Goal: Task Accomplishment & Management: Manage account settings

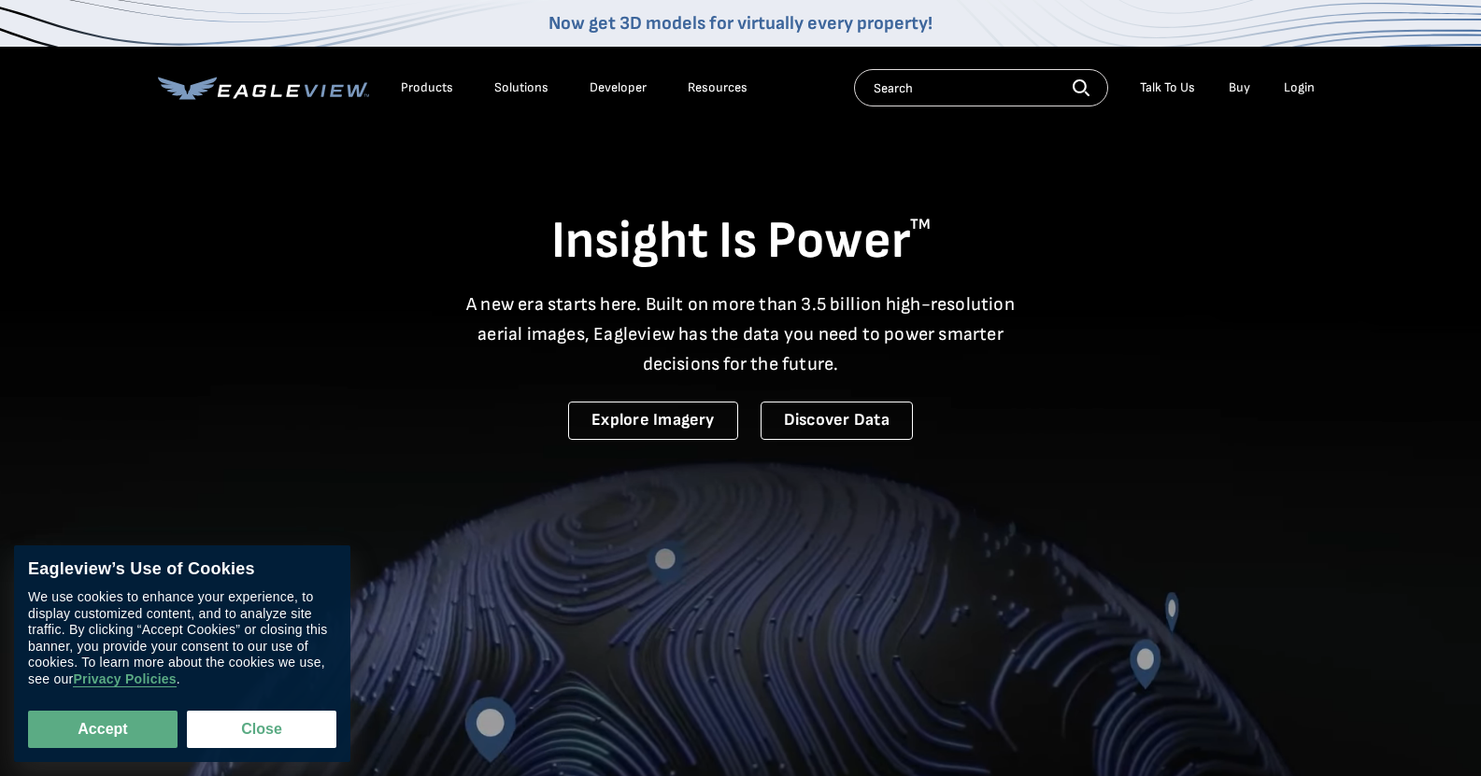
click at [1305, 86] on div "Login" at bounding box center [1299, 87] width 31 height 17
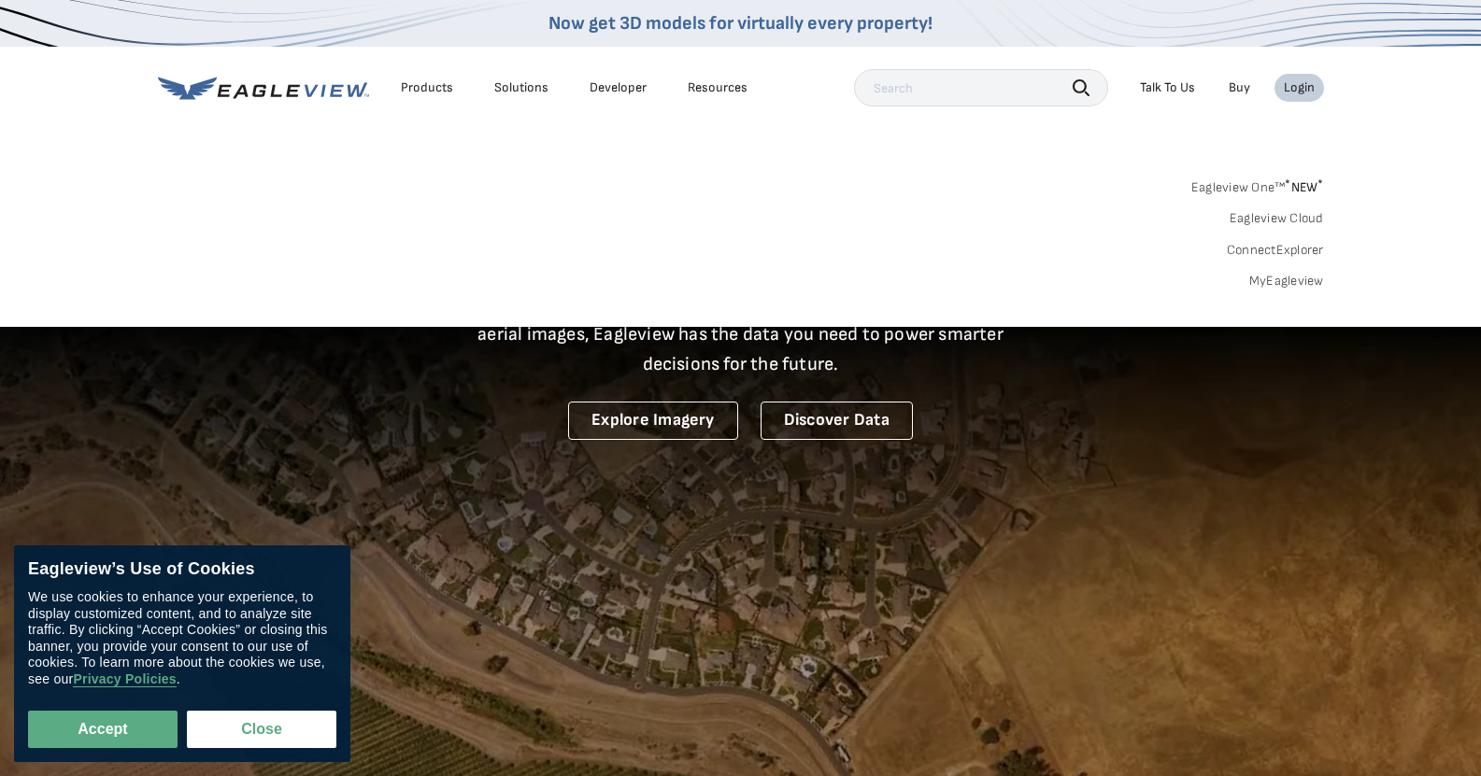
click at [1292, 87] on div "Login" at bounding box center [1299, 87] width 31 height 17
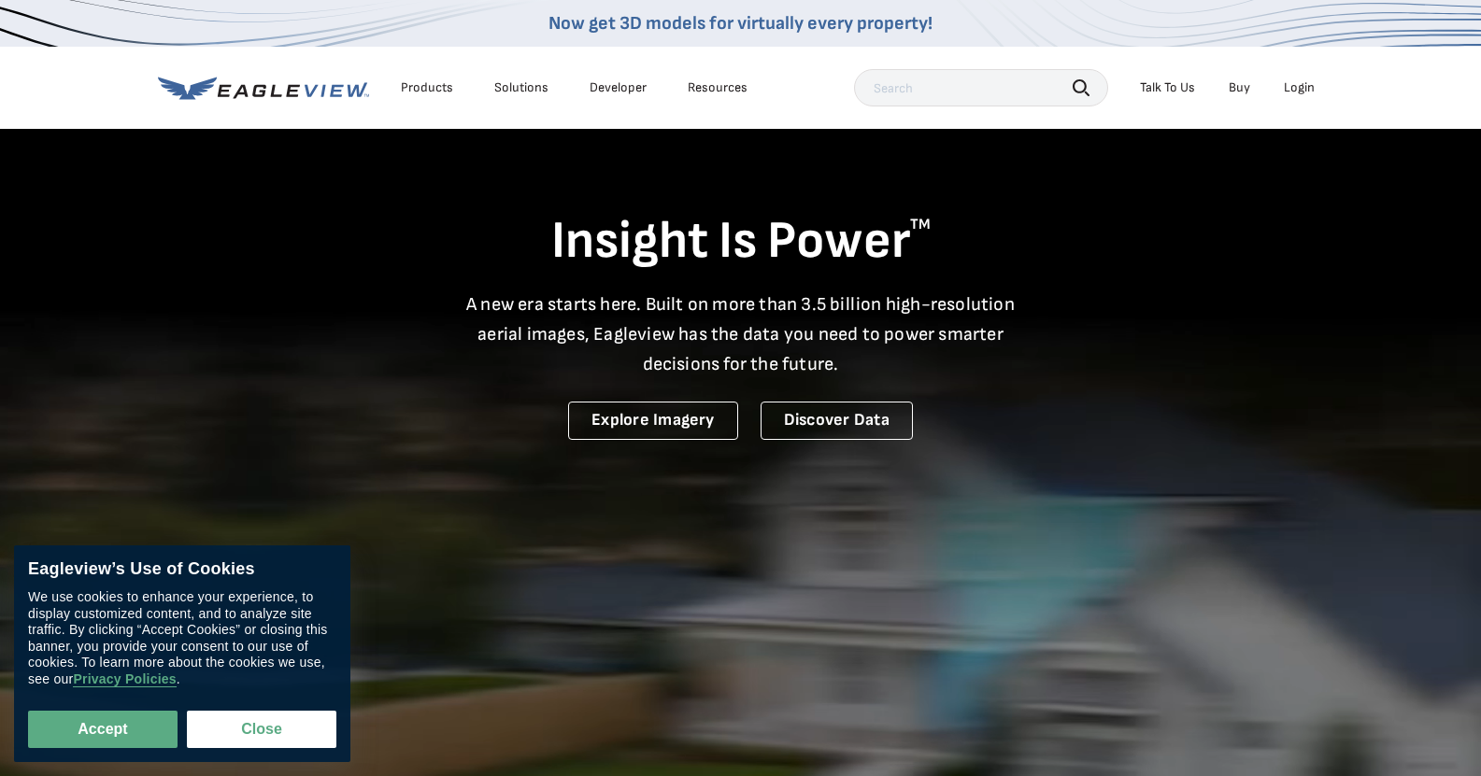
click at [1292, 87] on div "Login" at bounding box center [1299, 87] width 31 height 17
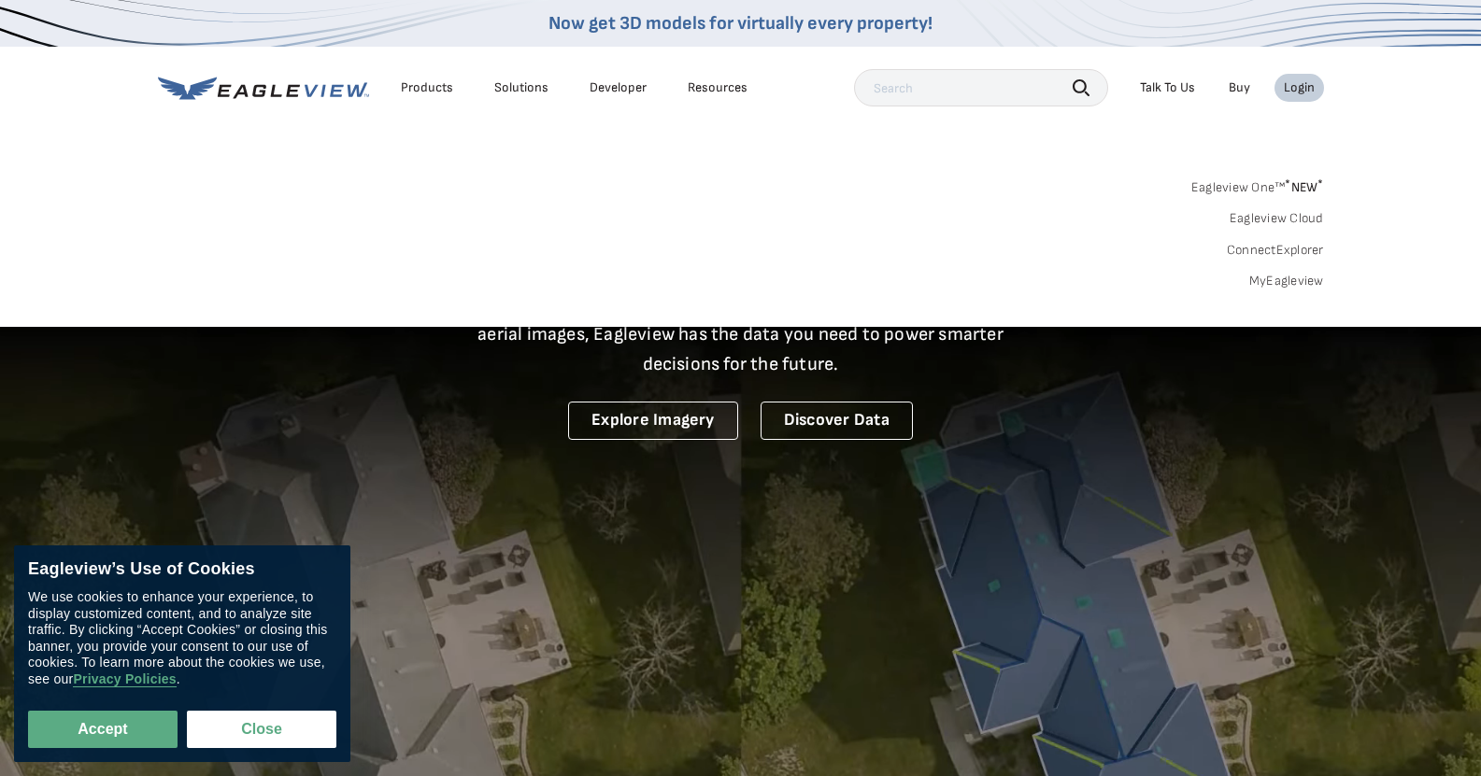
click at [1269, 286] on link "MyEagleview" at bounding box center [1286, 281] width 75 height 17
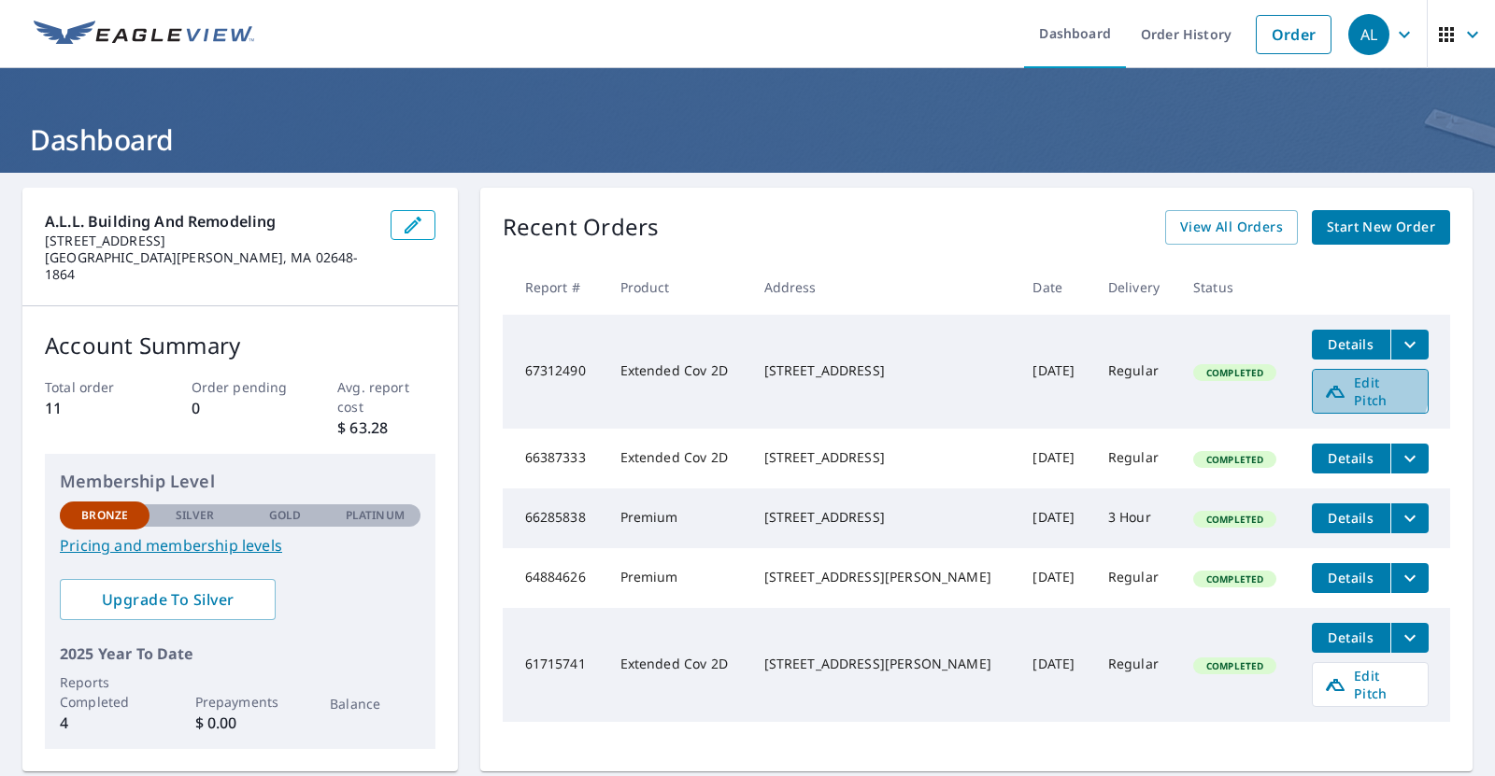
click at [1327, 383] on icon at bounding box center [1335, 391] width 22 height 22
click at [1399, 337] on icon "filesDropdownBtn-67312490" at bounding box center [1410, 345] width 22 height 22
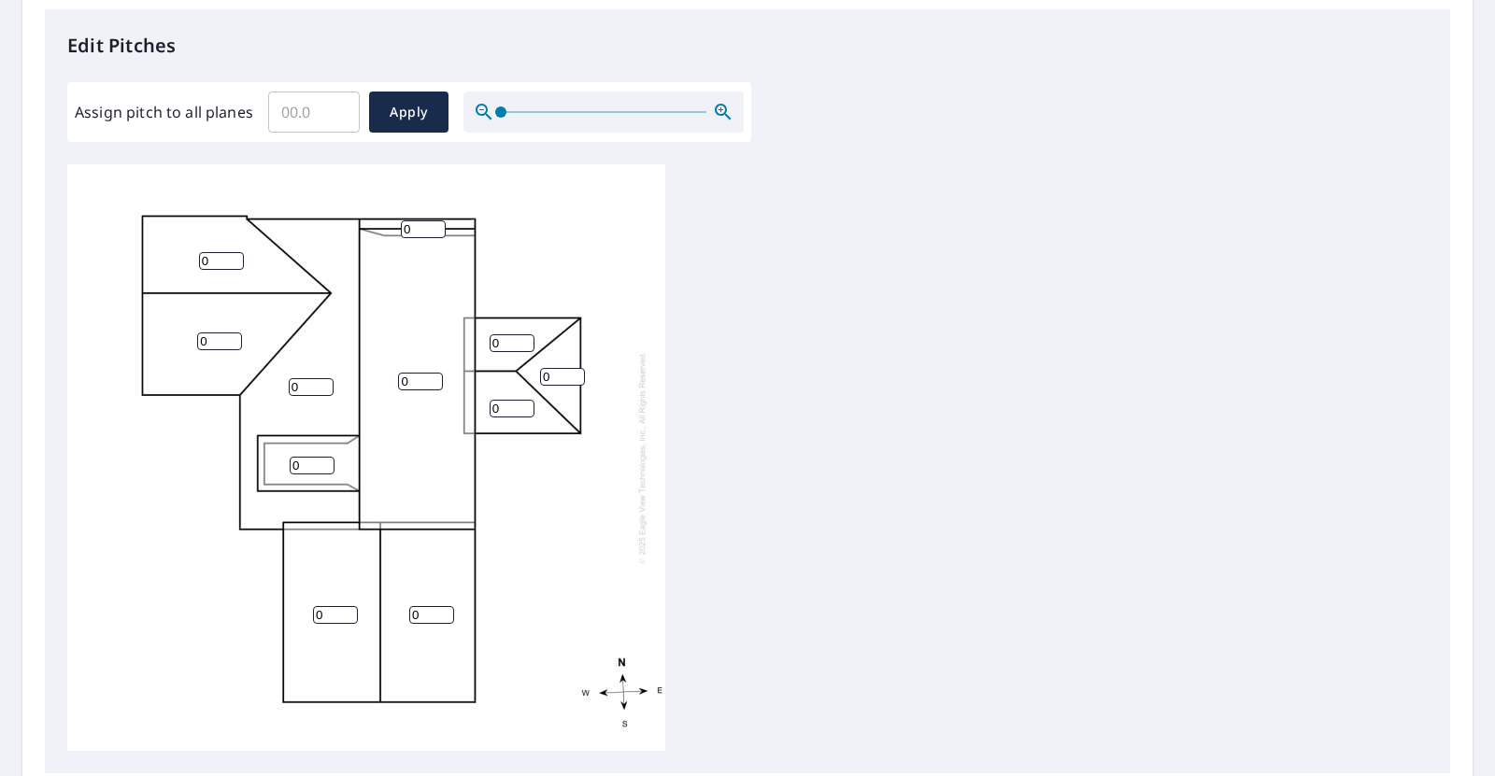
scroll to position [488, 0]
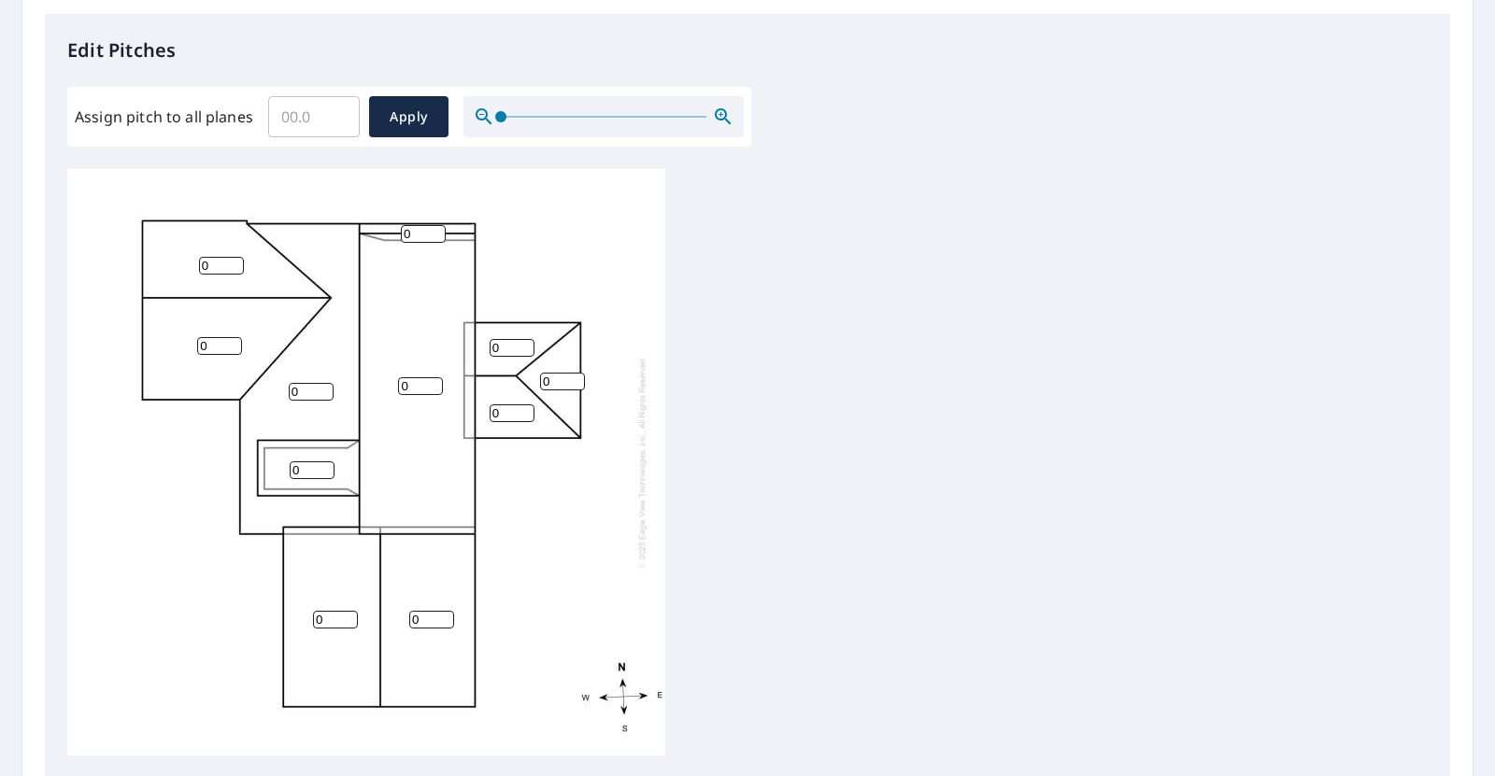
click at [206, 268] on input "0" at bounding box center [221, 266] width 45 height 18
click at [211, 270] on input "0" at bounding box center [221, 266] width 45 height 18
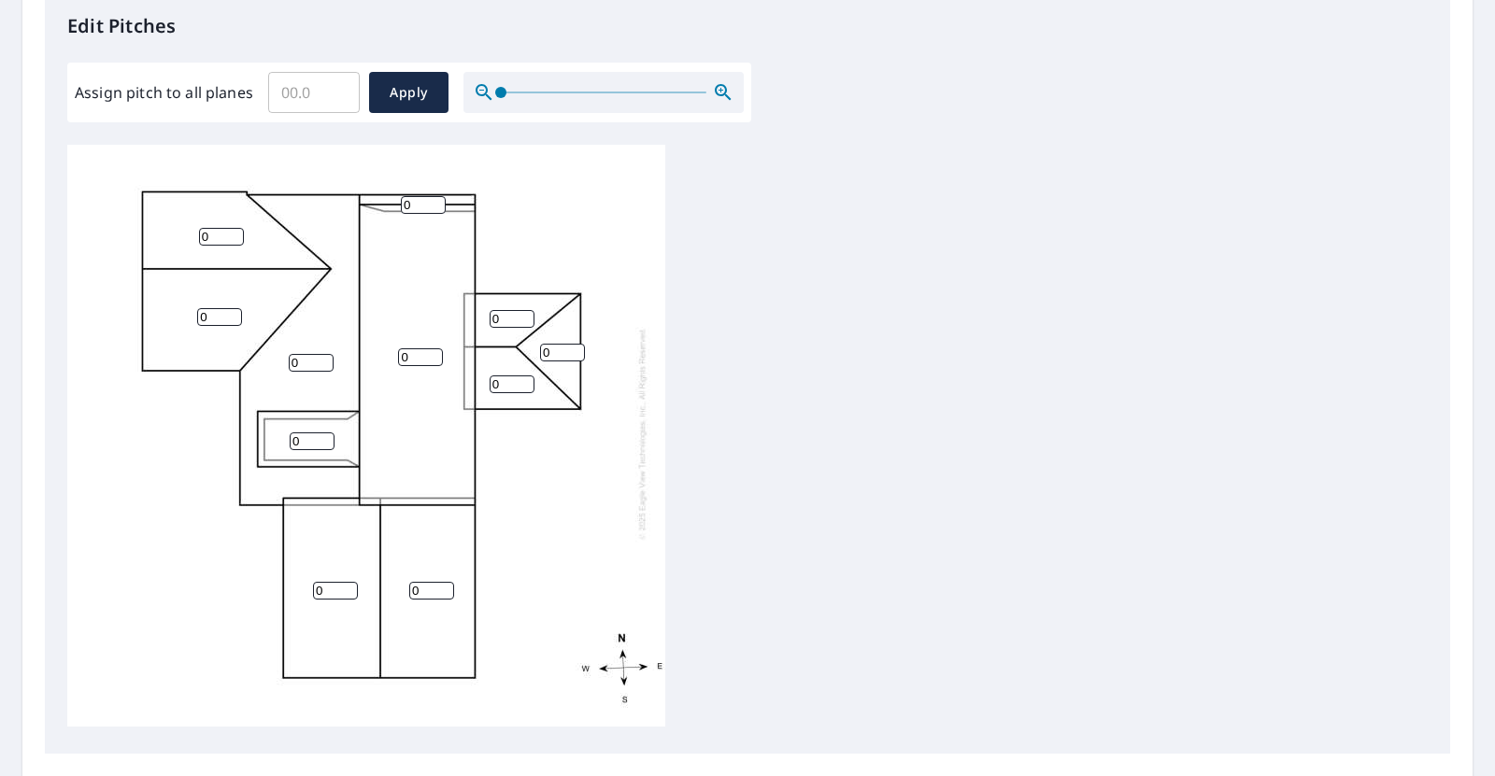
scroll to position [523, 0]
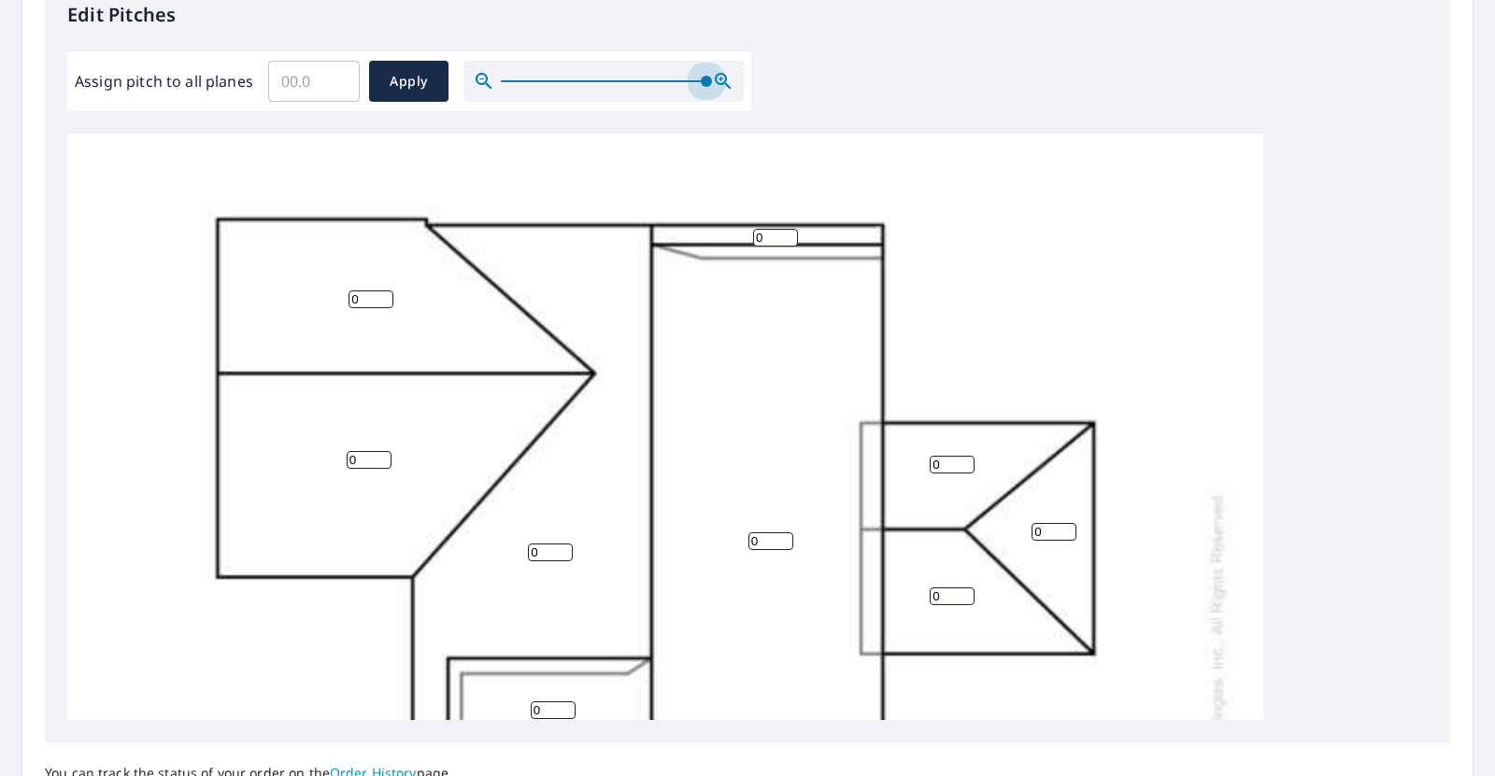
drag, startPoint x: 500, startPoint y: 78, endPoint x: 761, endPoint y: 77, distance: 261.6
click at [761, 77] on div "Edit Pitches Assign pitch to all planes ​ Apply 0 0 0 0 0 0 0 0 0 0 0" at bounding box center [747, 361] width 1405 height 764
click at [375, 291] on input "0" at bounding box center [370, 300] width 45 height 18
click at [381, 293] on input "1" at bounding box center [370, 300] width 45 height 18
click at [381, 293] on input "2" at bounding box center [370, 300] width 45 height 18
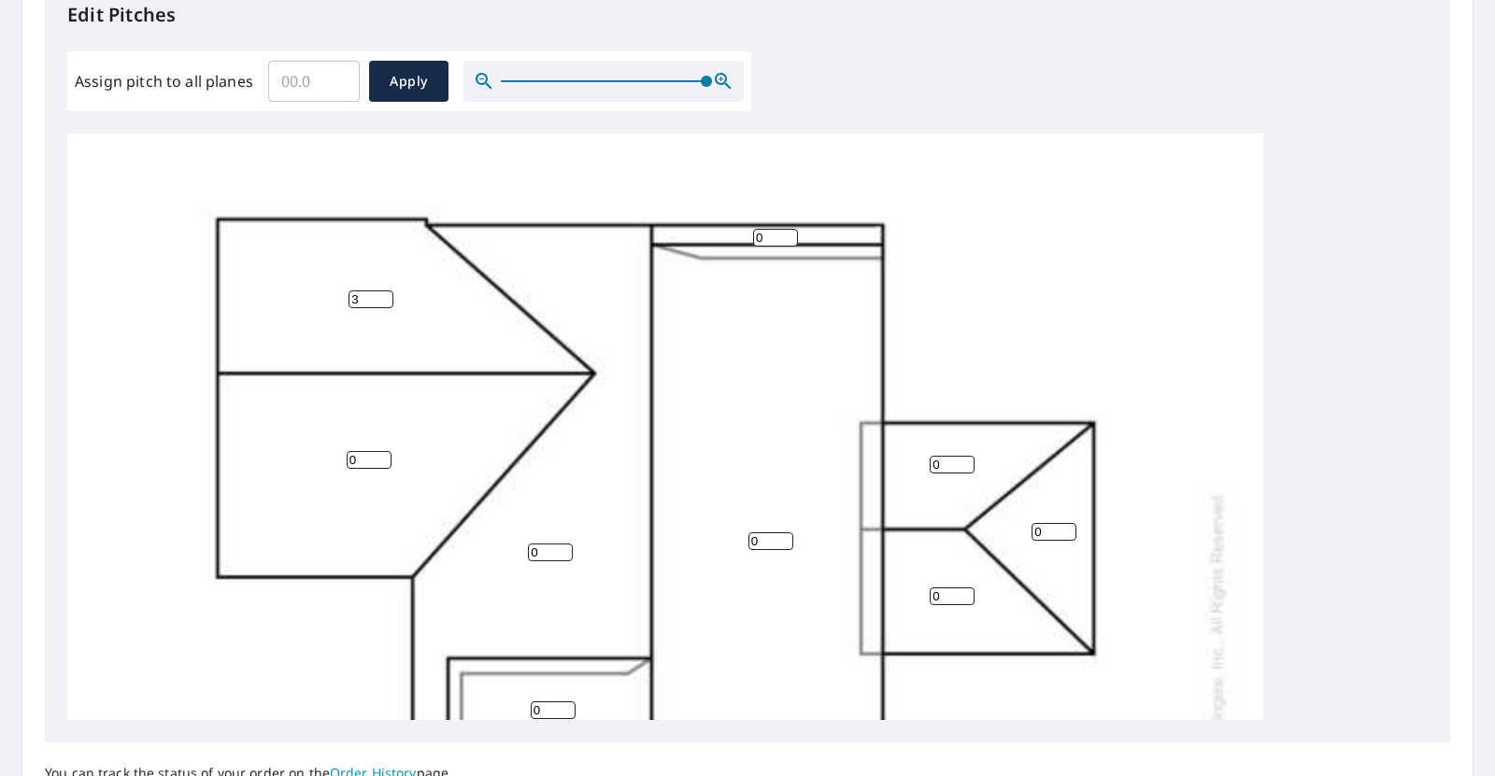
click at [381, 293] on input "3" at bounding box center [370, 300] width 45 height 18
click at [381, 293] on input "6" at bounding box center [370, 300] width 45 height 18
click at [381, 293] on input "7" at bounding box center [370, 300] width 45 height 18
type input "6"
click at [386, 300] on input "6" at bounding box center [370, 300] width 45 height 18
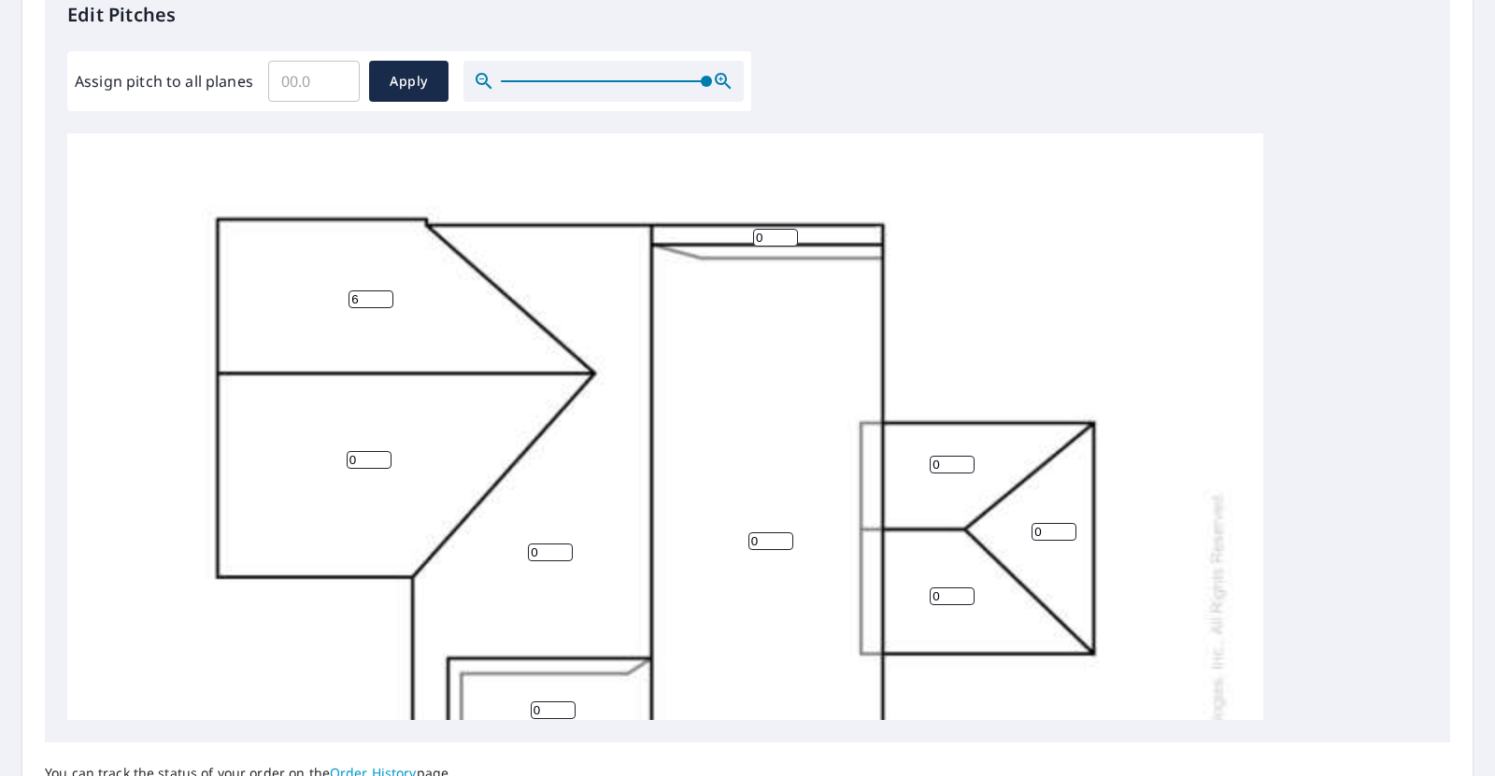
click at [81, 239] on div "0 0 0 0 0 6 0 0 0 0 0" at bounding box center [665, 702] width 1196 height 1173
click at [359, 463] on input "0" at bounding box center [369, 460] width 45 height 18
click at [386, 454] on input "1" at bounding box center [369, 460] width 45 height 18
click at [386, 454] on input "2" at bounding box center [369, 460] width 45 height 18
click at [386, 454] on input "3" at bounding box center [369, 460] width 45 height 18
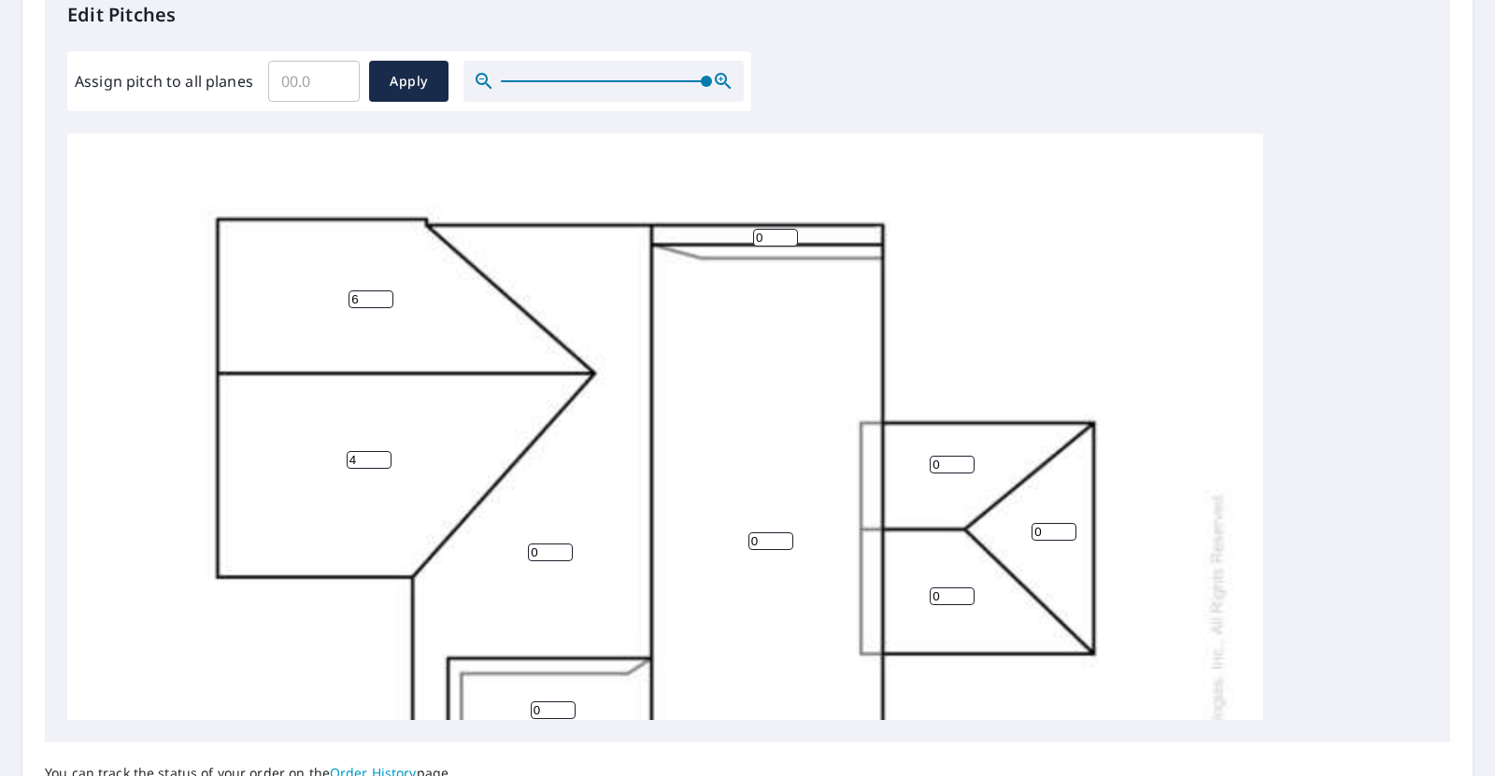
click at [386, 454] on input "4" at bounding box center [369, 460] width 45 height 18
click at [386, 454] on input "5" at bounding box center [369, 460] width 45 height 18
type input "6"
click at [386, 454] on input "6" at bounding box center [369, 460] width 45 height 18
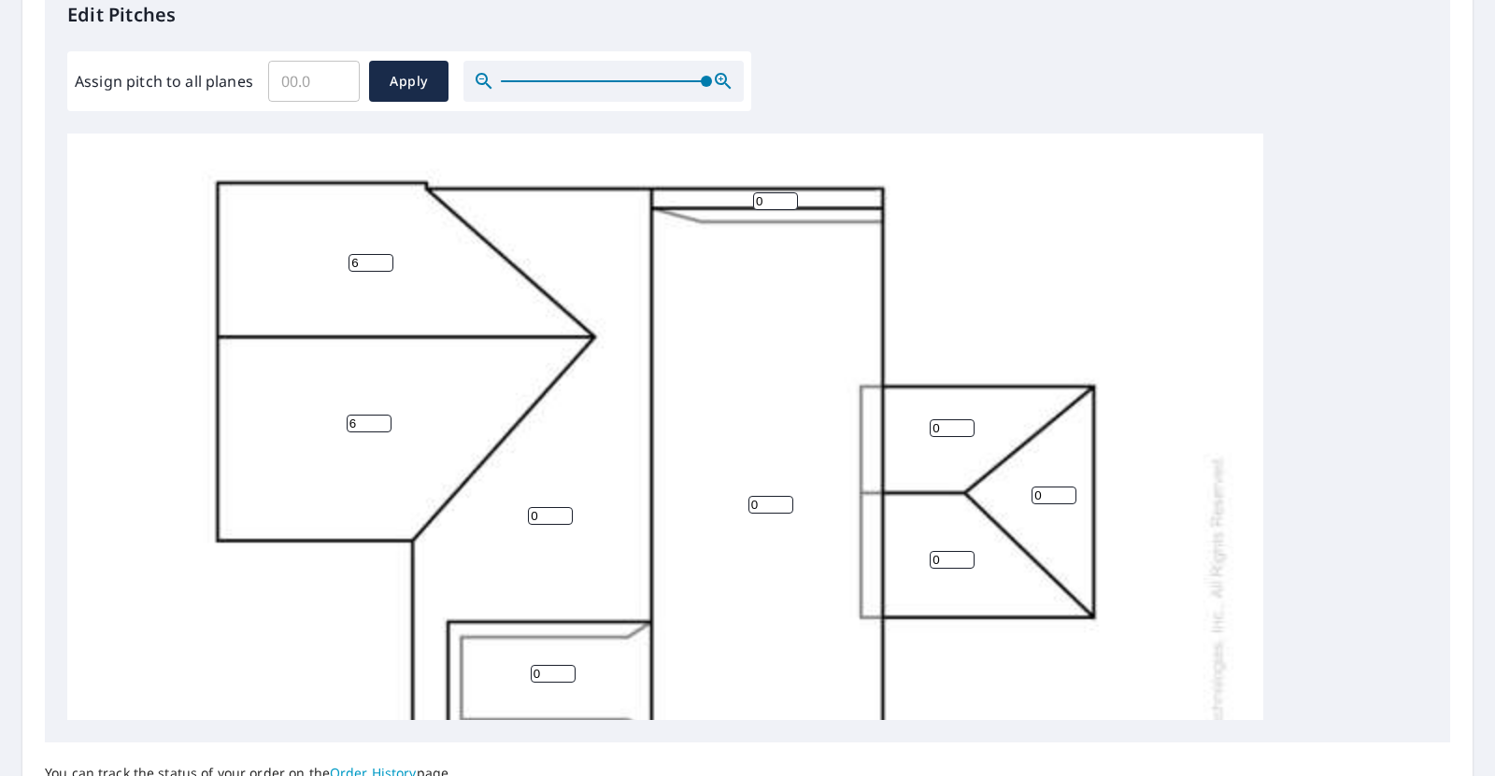
scroll to position [53, 0]
click at [383, 259] on input "7" at bounding box center [370, 264] width 45 height 18
type input "8"
click at [383, 259] on input "8" at bounding box center [370, 264] width 45 height 18
click at [377, 419] on input "7" at bounding box center [369, 425] width 45 height 18
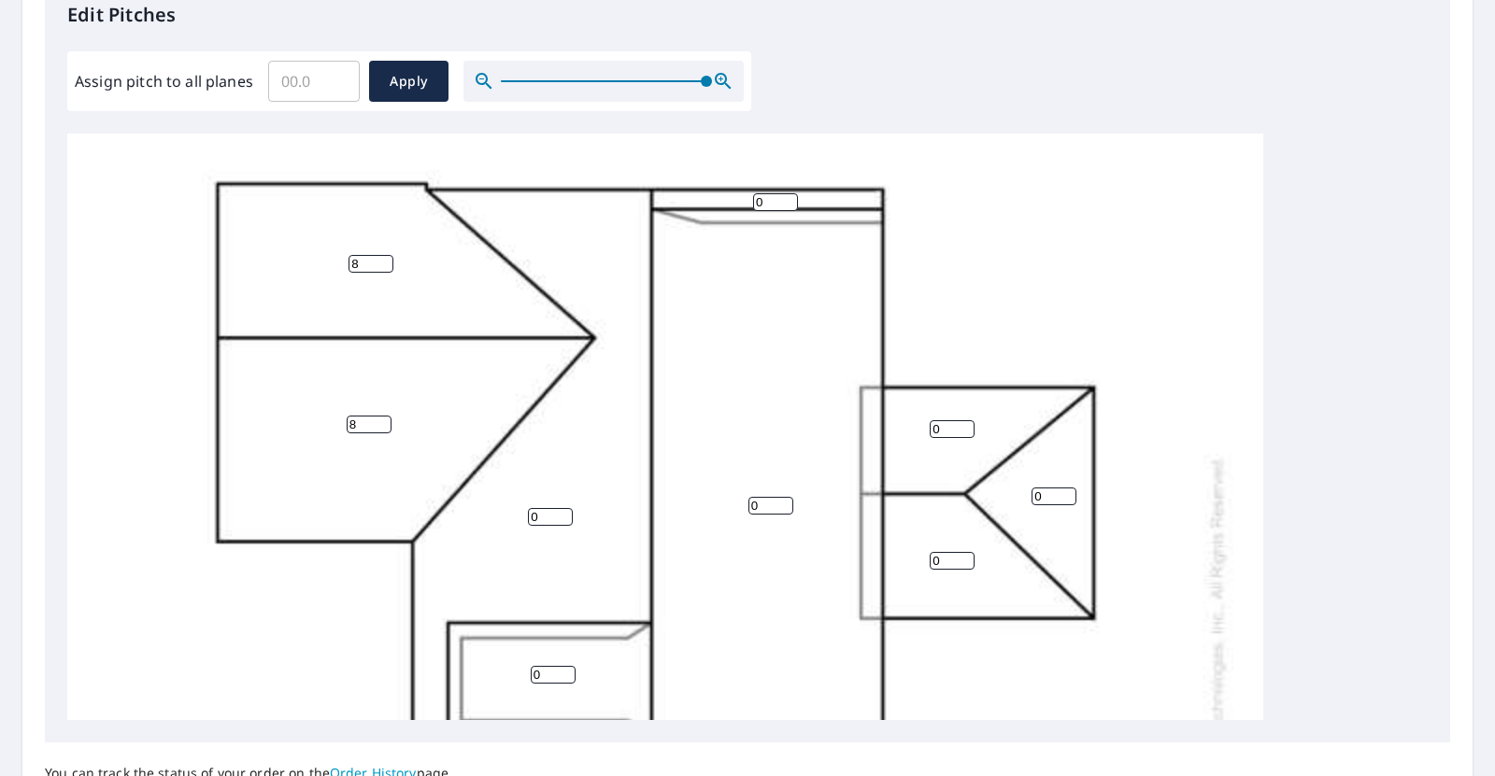
type input "8"
click at [377, 419] on input "8" at bounding box center [369, 425] width 45 height 18
drag, startPoint x: 543, startPoint y: 518, endPoint x: 519, endPoint y: 519, distance: 24.3
click at [519, 519] on div "0 0 0 0 8 8 0 0 0 0 0" at bounding box center [665, 666] width 1196 height 1173
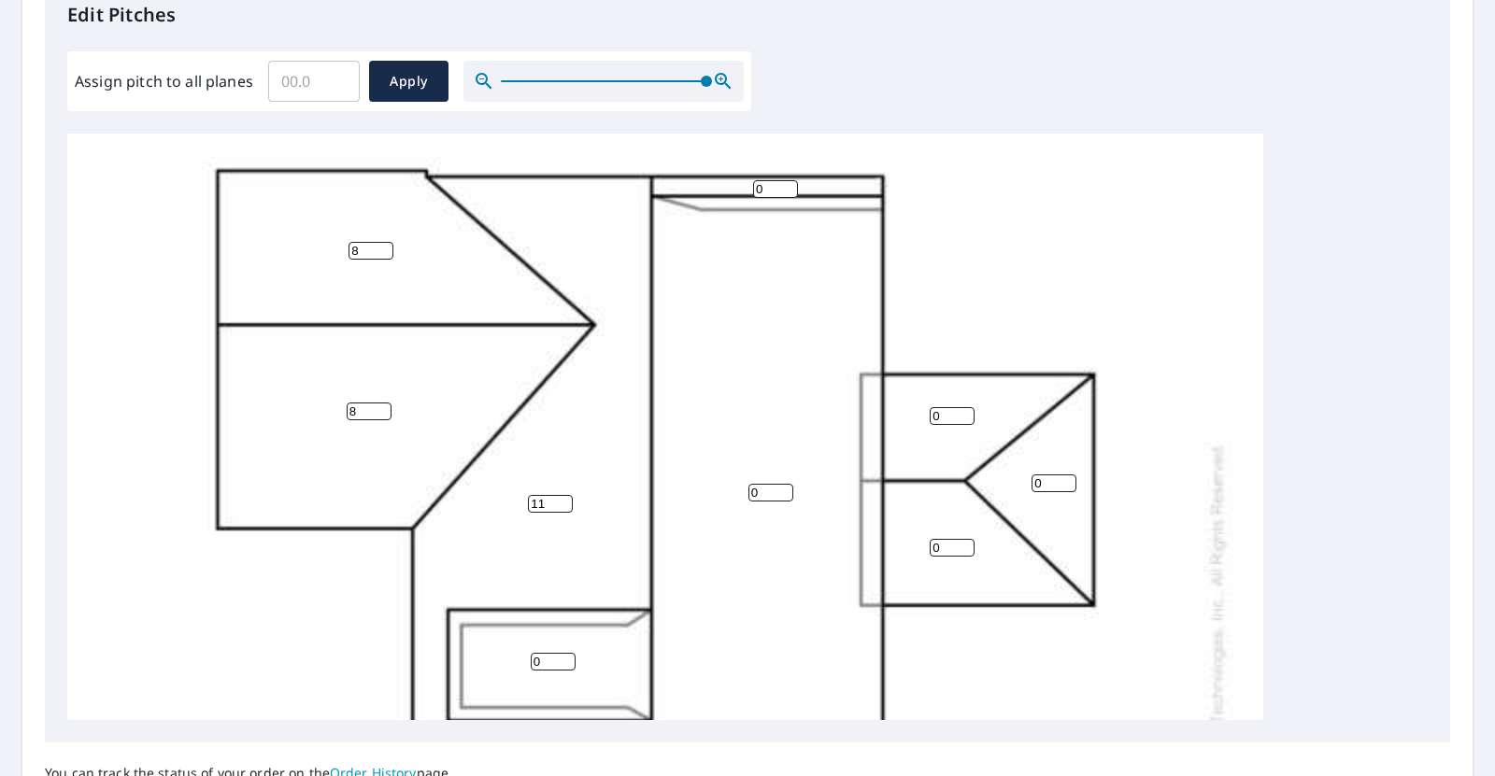
type input "11"
click at [788, 185] on input "1" at bounding box center [775, 189] width 45 height 18
click at [788, 185] on input "2" at bounding box center [775, 189] width 45 height 18
click at [788, 185] on input "3" at bounding box center [775, 189] width 45 height 18
click at [788, 185] on input "4" at bounding box center [775, 189] width 45 height 18
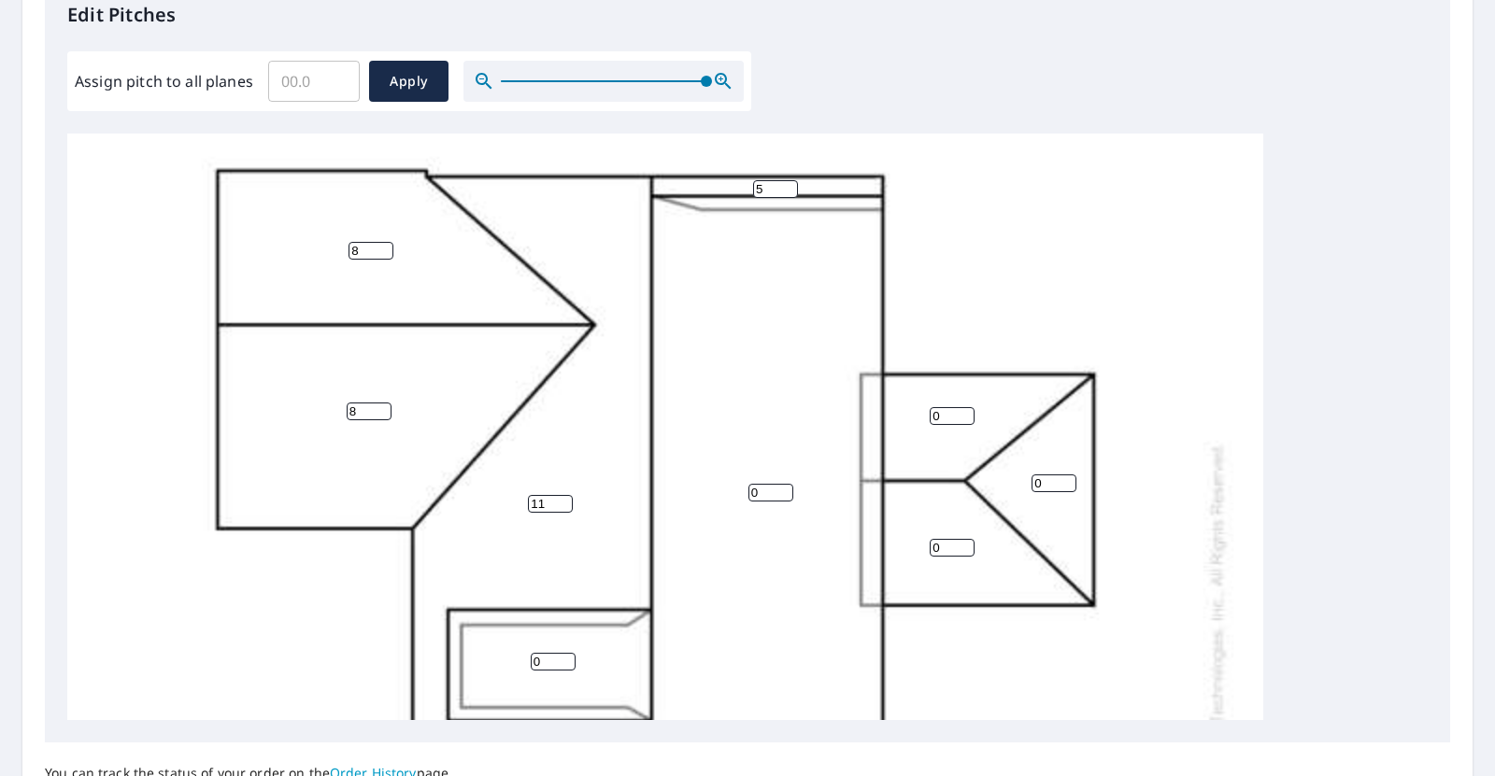
click at [788, 185] on input "5" at bounding box center [775, 189] width 45 height 18
click at [788, 185] on input "6" at bounding box center [775, 189] width 45 height 18
click at [788, 185] on input "7" at bounding box center [775, 189] width 45 height 18
click at [788, 185] on input "8" at bounding box center [775, 189] width 45 height 18
click at [788, 185] on input "9" at bounding box center [775, 189] width 45 height 18
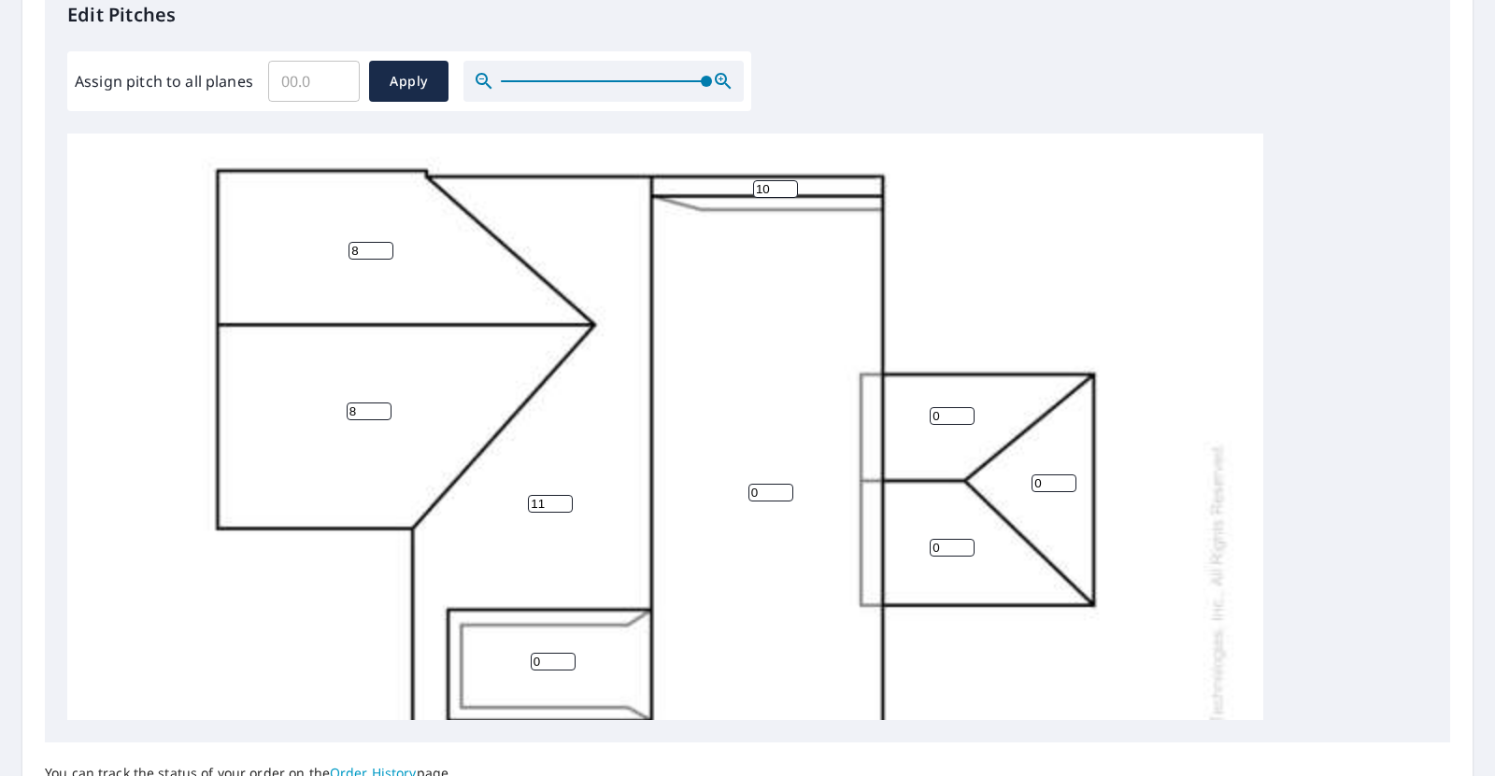
click at [788, 185] on input "10" at bounding box center [775, 189] width 45 height 18
type input "11"
click at [788, 185] on input "11" at bounding box center [775, 189] width 45 height 18
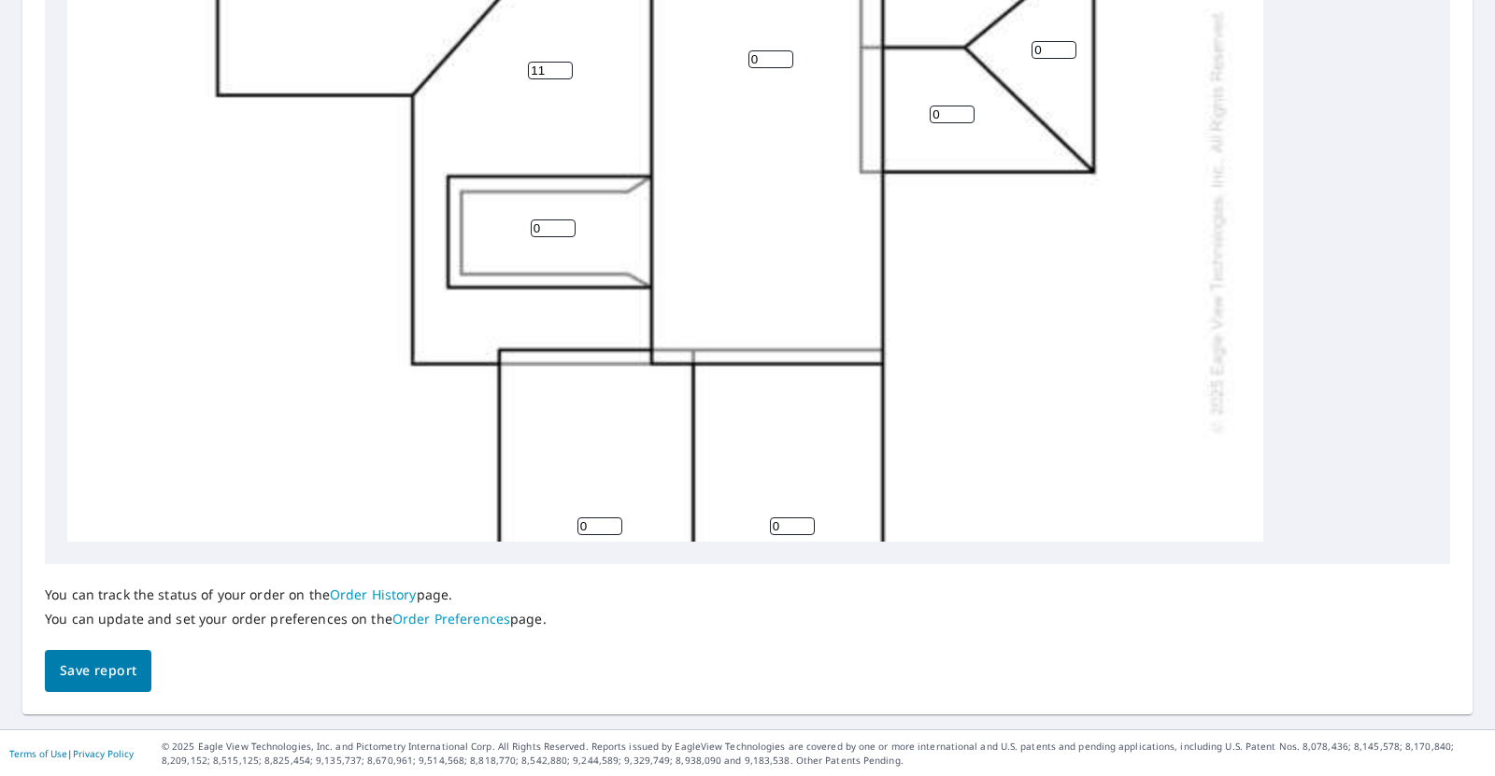
scroll to position [604, 0]
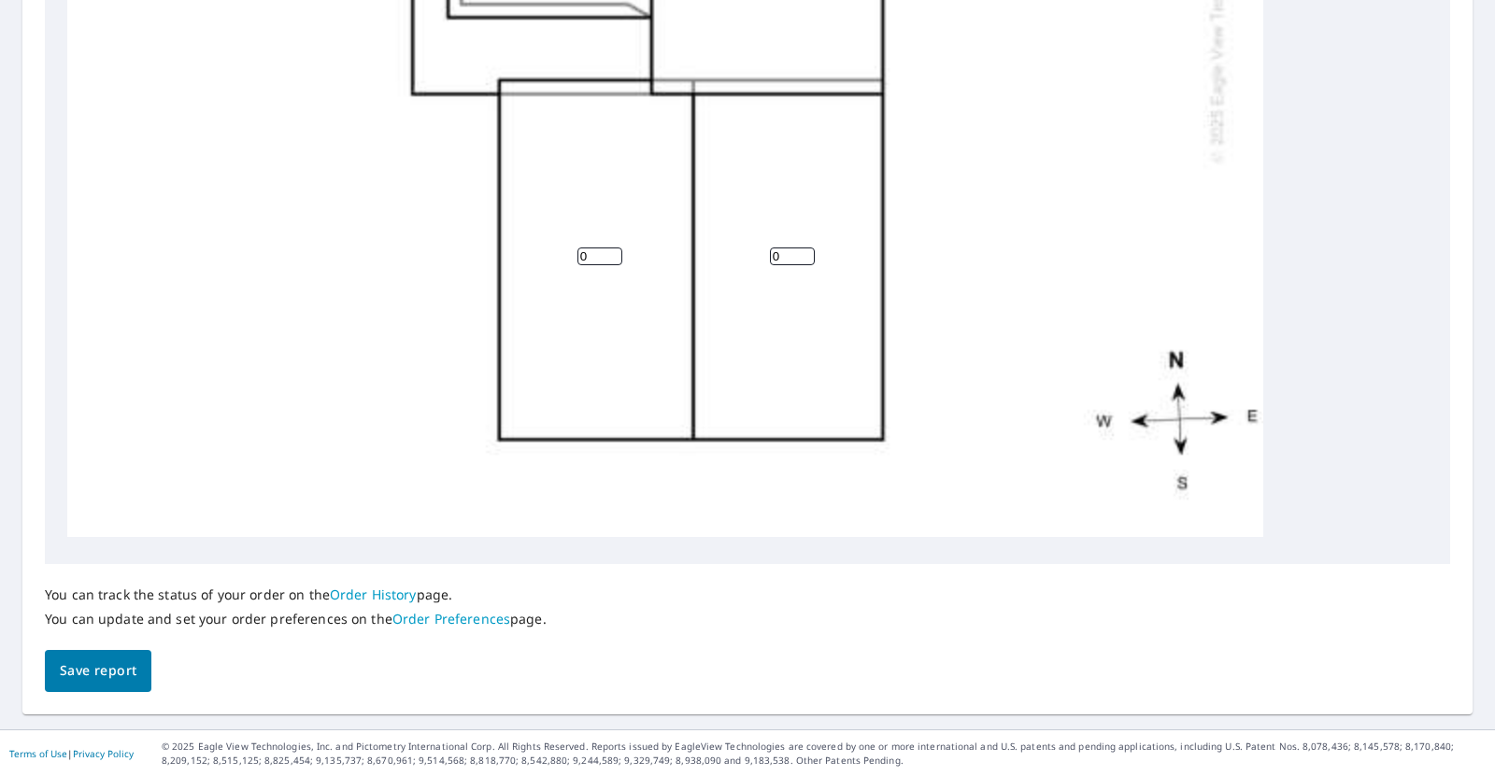
click at [591, 248] on input "0" at bounding box center [599, 257] width 45 height 18
type input "11"
click at [781, 248] on input "0" at bounding box center [792, 257] width 45 height 18
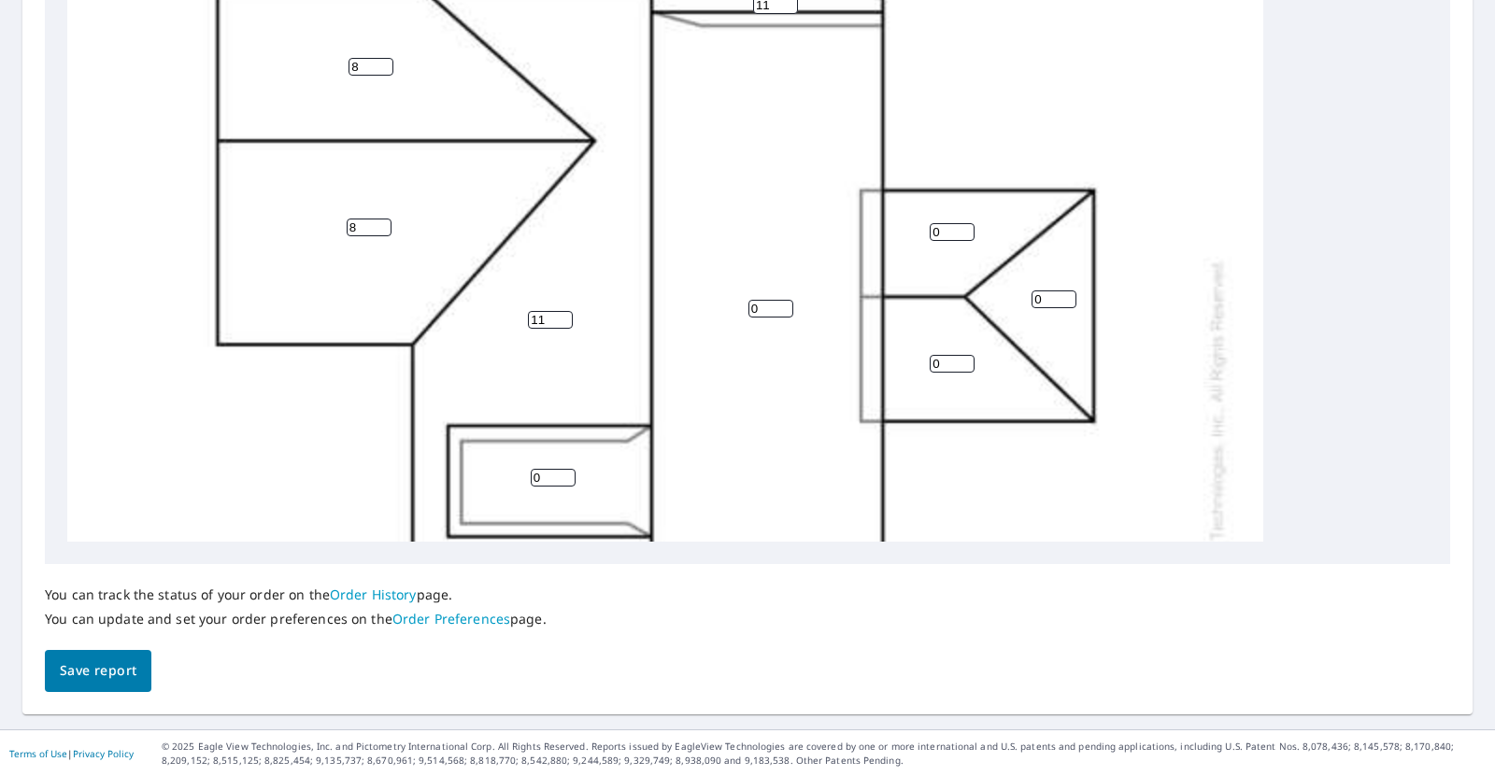
scroll to position [71, 0]
type input "11"
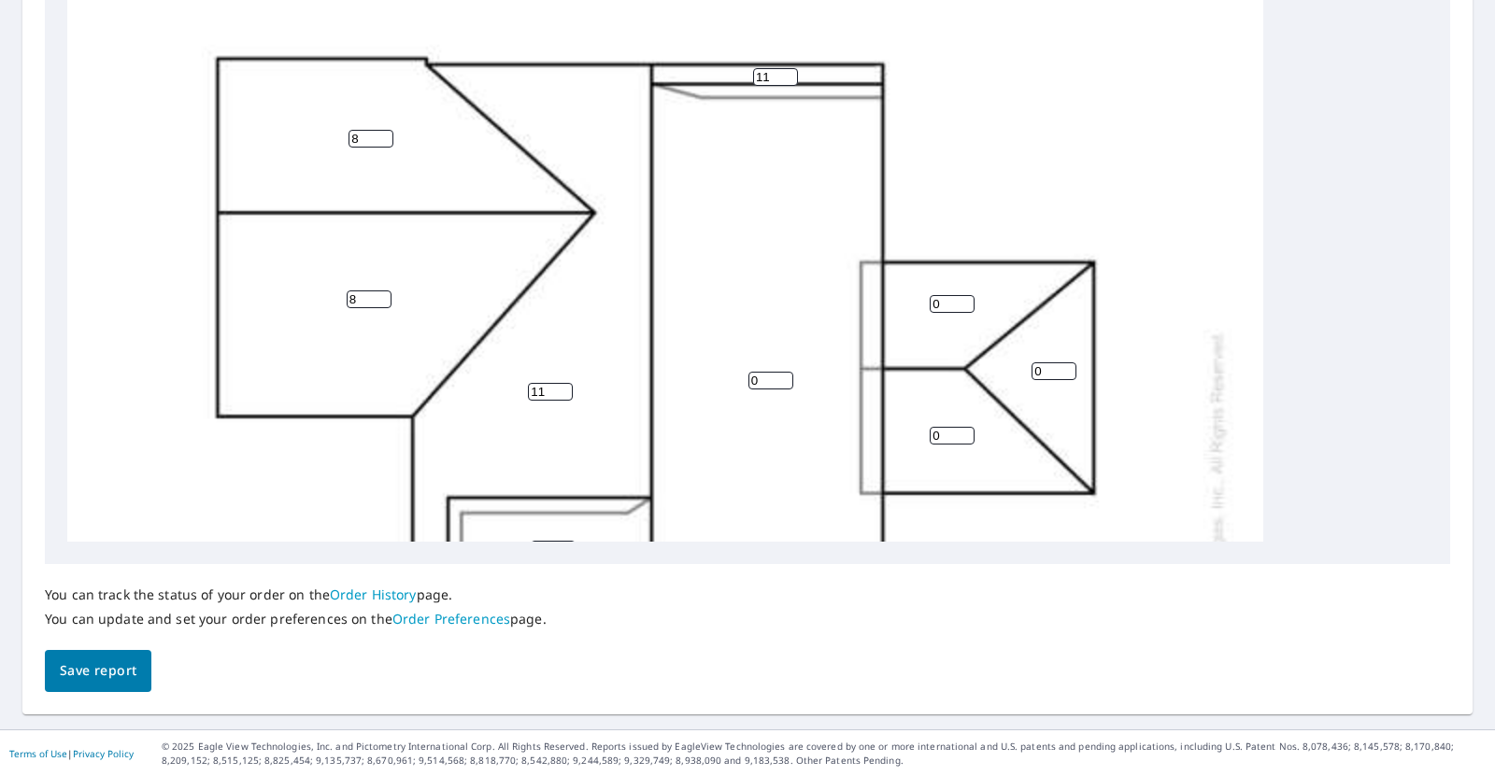
scroll to position [1, 0]
click at [782, 377] on input "1" at bounding box center [770, 380] width 45 height 18
click at [782, 377] on input "2" at bounding box center [770, 380] width 45 height 18
click at [782, 377] on input "3" at bounding box center [770, 380] width 45 height 18
type input "4"
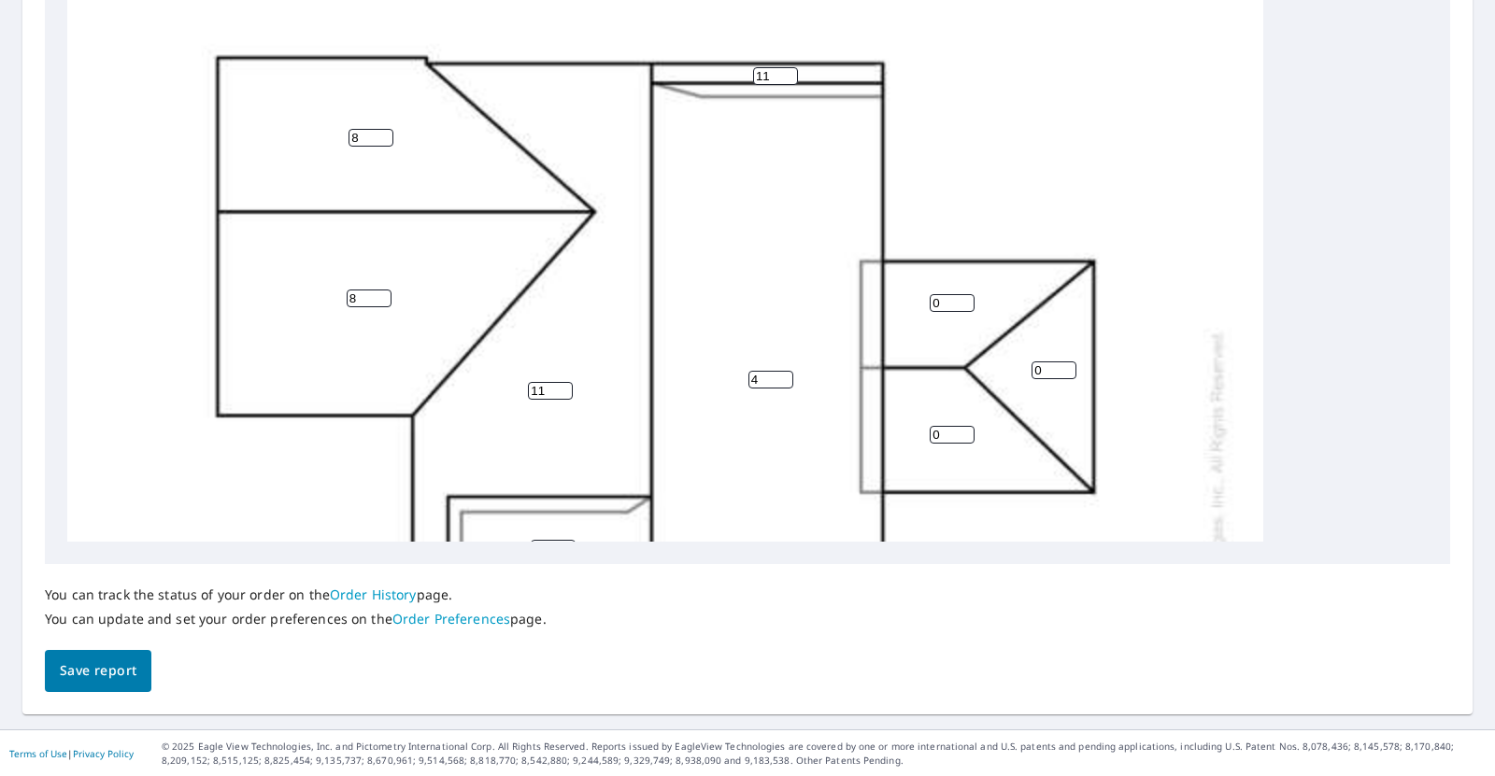
click at [782, 377] on input "4" at bounding box center [770, 380] width 45 height 18
click at [775, 255] on div "4 11 11 11 8 8 0 0 0 0 11" at bounding box center [665, 540] width 1196 height 1173
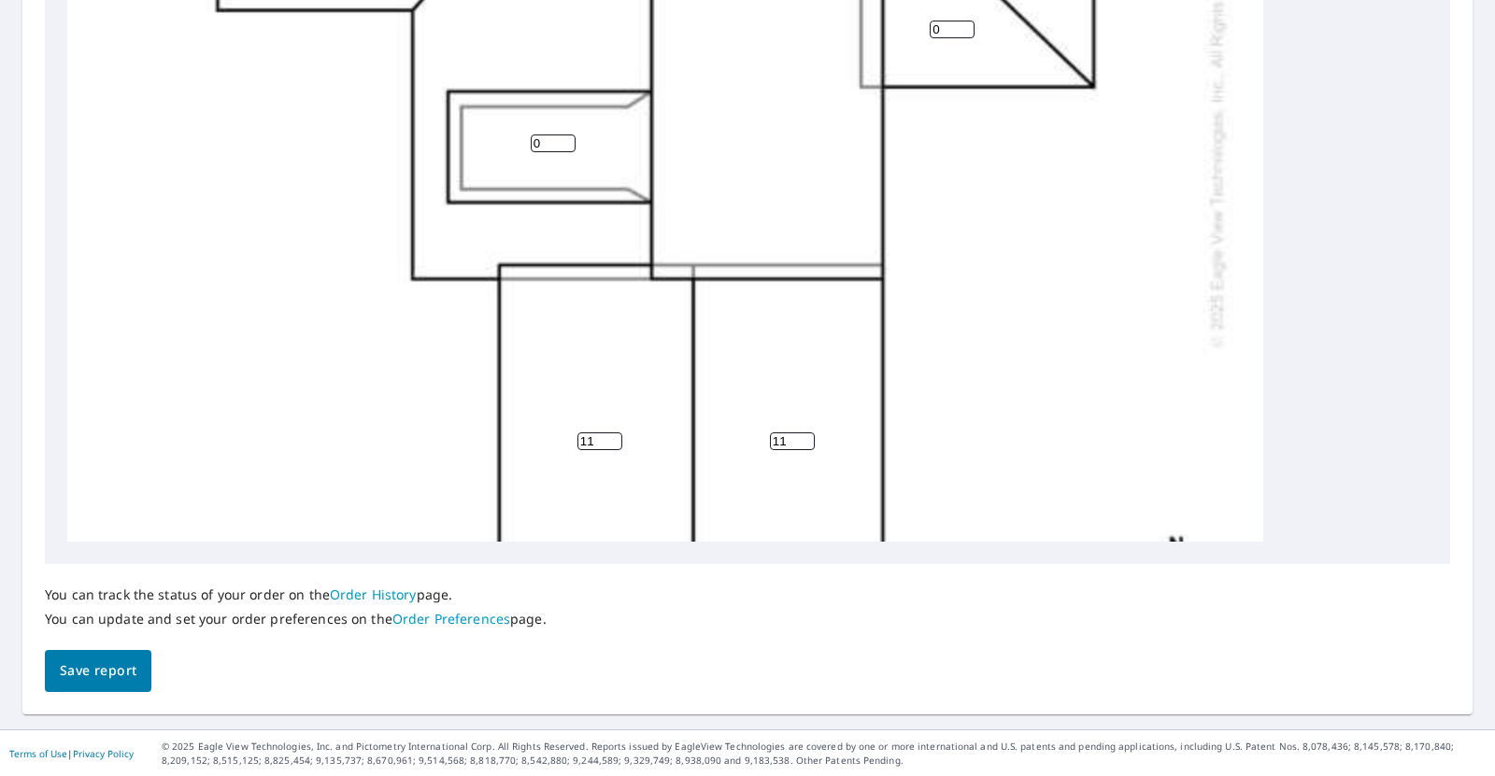
scroll to position [407, 0]
click at [559, 137] on input "1" at bounding box center [553, 143] width 45 height 18
click at [562, 135] on input "2" at bounding box center [553, 143] width 45 height 18
click at [562, 135] on input "3" at bounding box center [553, 143] width 45 height 18
type input "4"
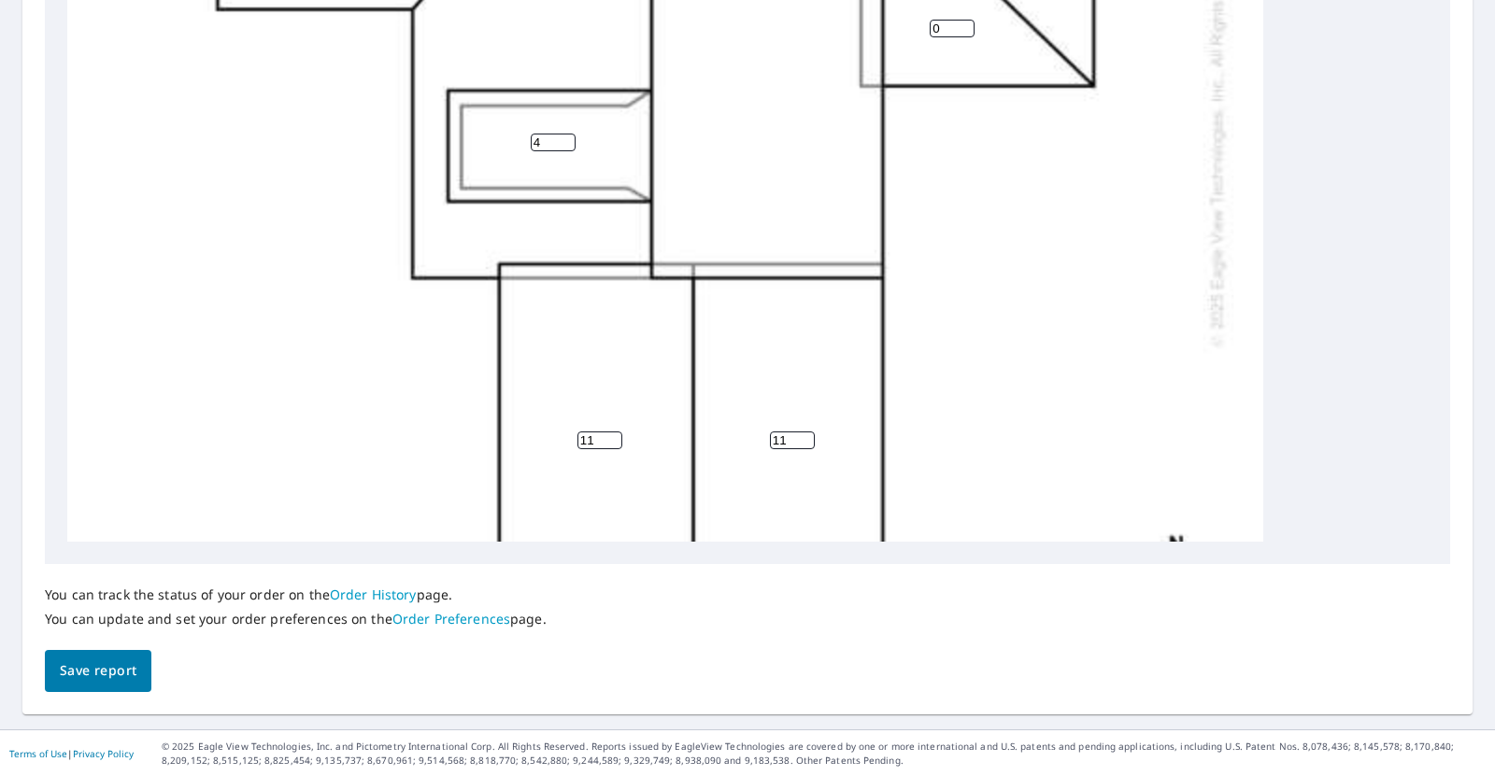
click at [562, 135] on input "4" at bounding box center [553, 143] width 45 height 18
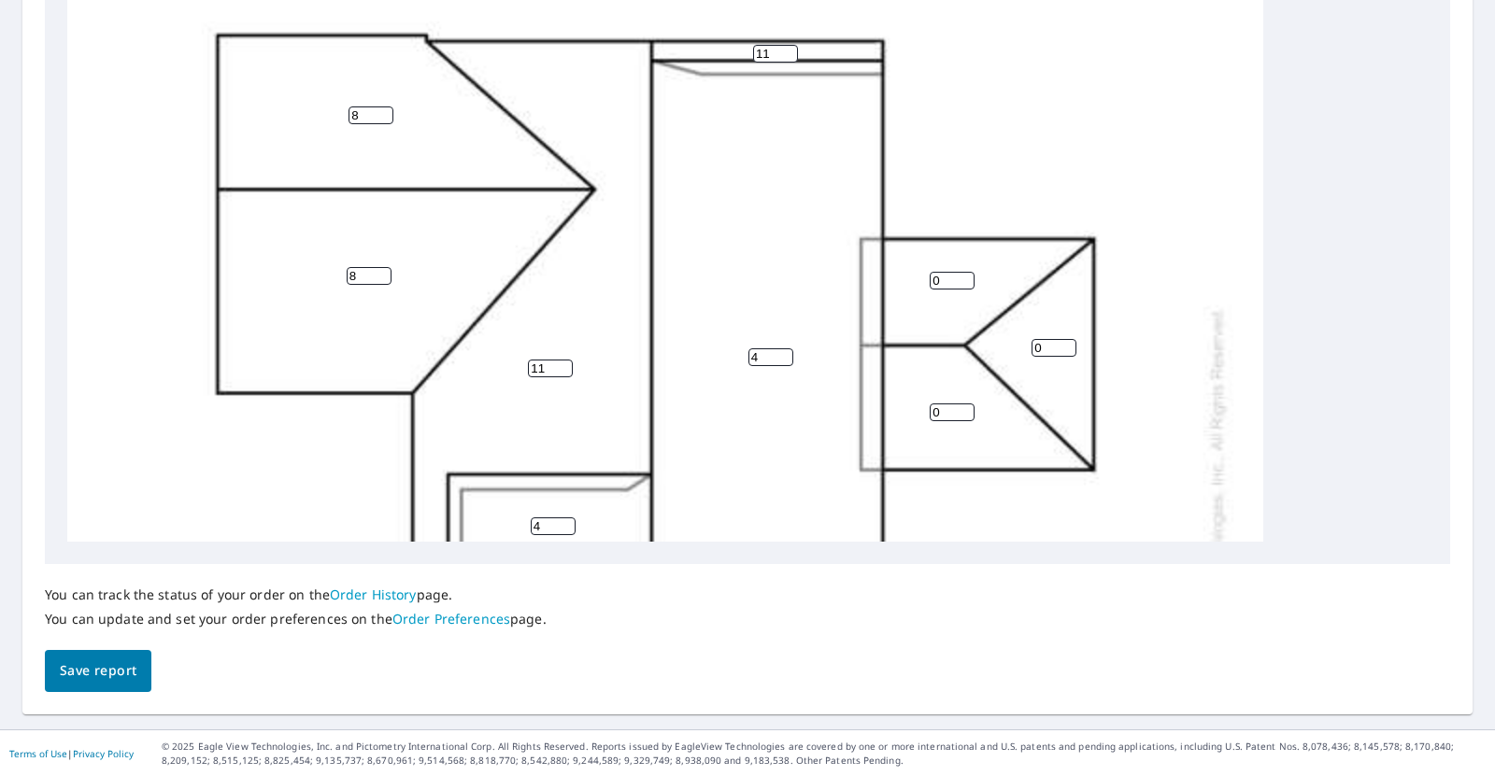
scroll to position [0, 0]
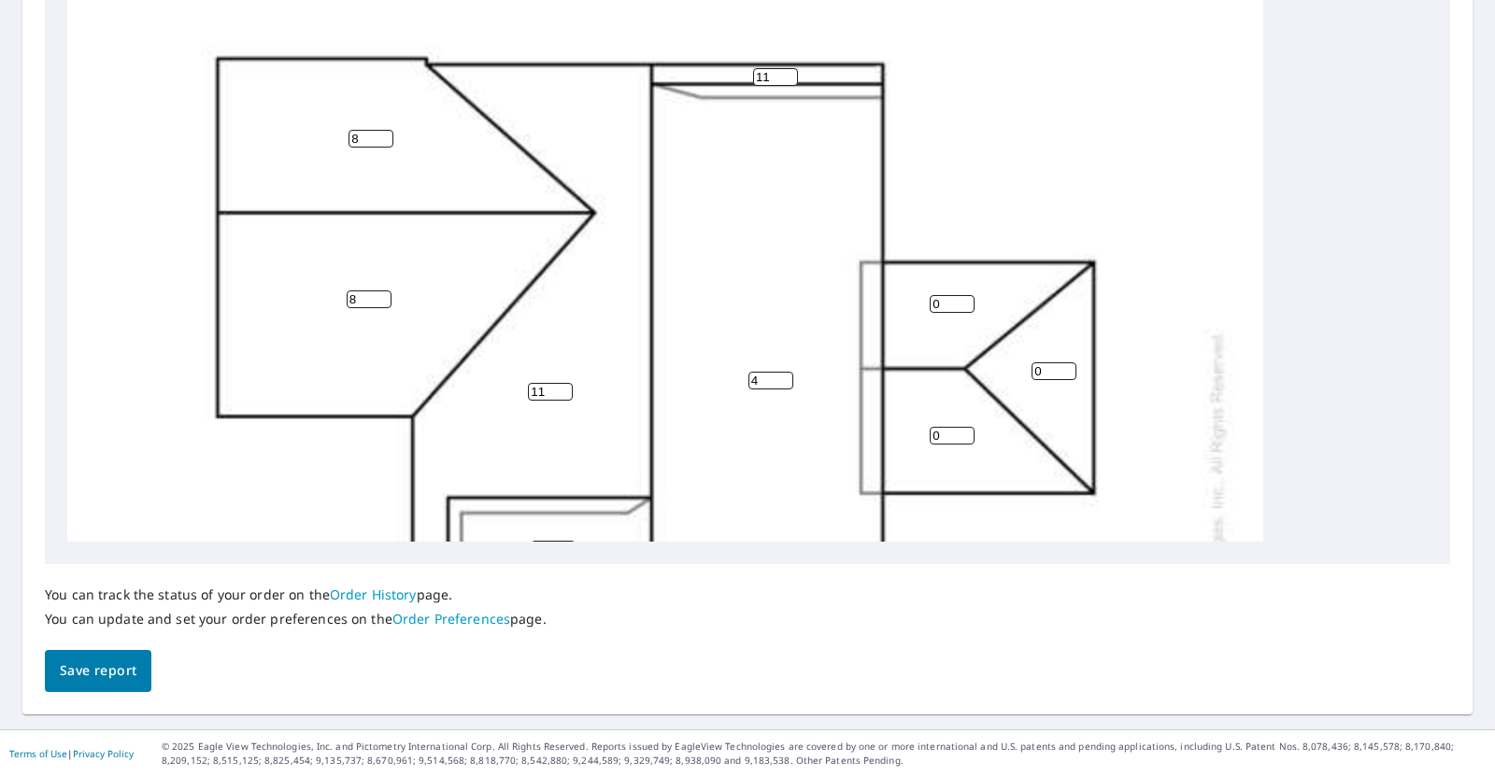
click at [957, 304] on input "0" at bounding box center [952, 304] width 45 height 18
type input "11"
click at [1042, 369] on input "0" at bounding box center [1053, 372] width 45 height 18
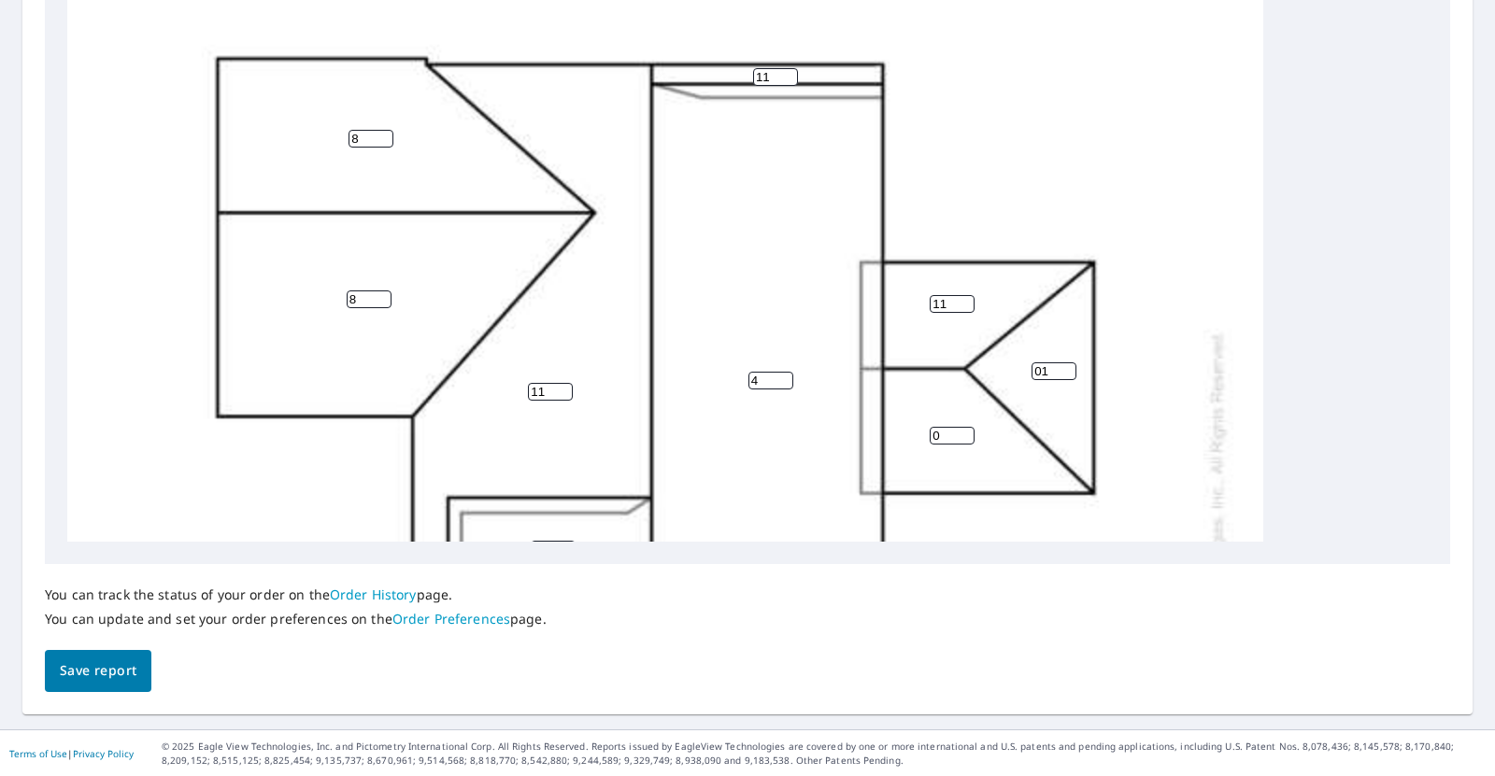
click at [1042, 369] on input "01" at bounding box center [1053, 372] width 45 height 18
type input "011"
click at [945, 436] on input "0" at bounding box center [952, 436] width 45 height 18
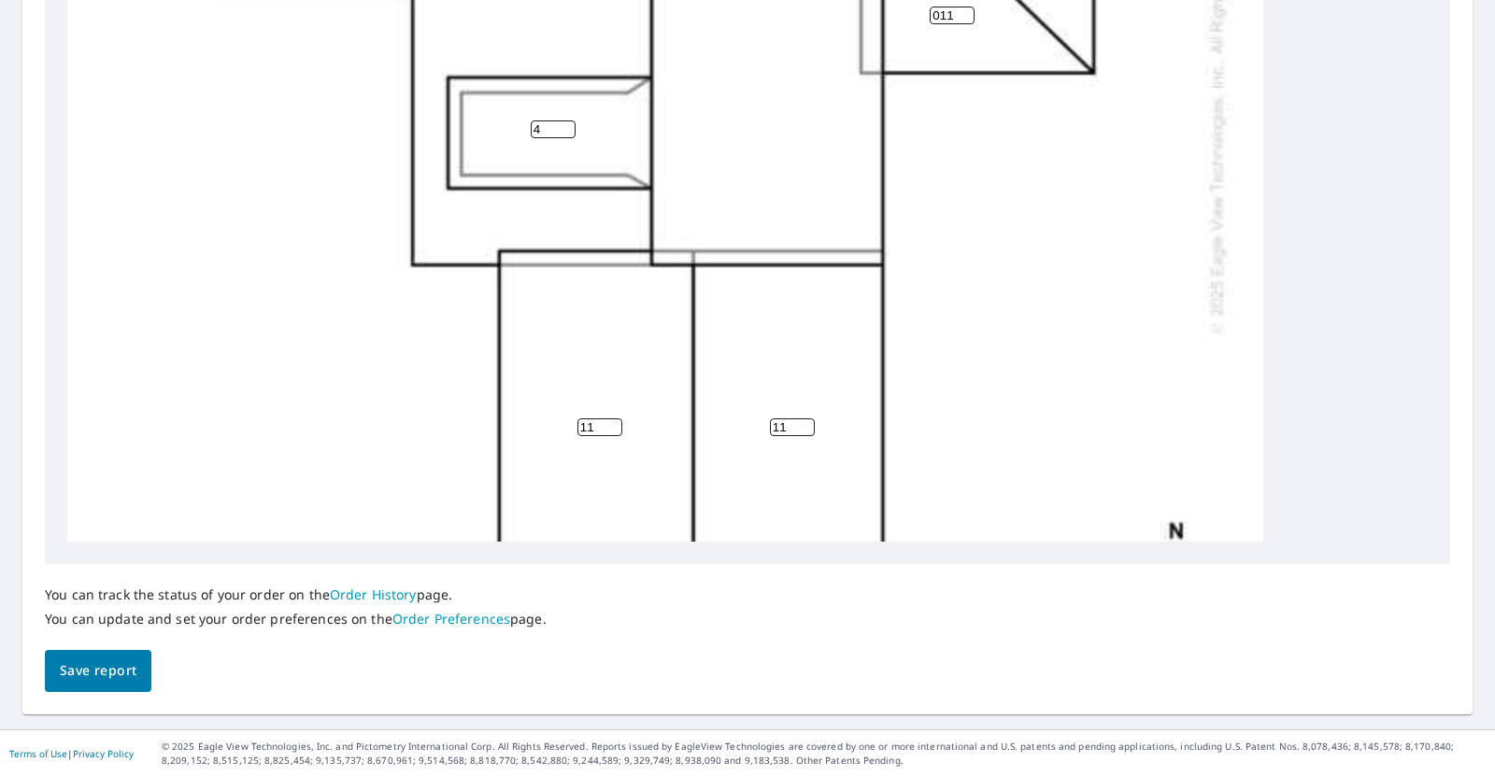
scroll to position [604, 0]
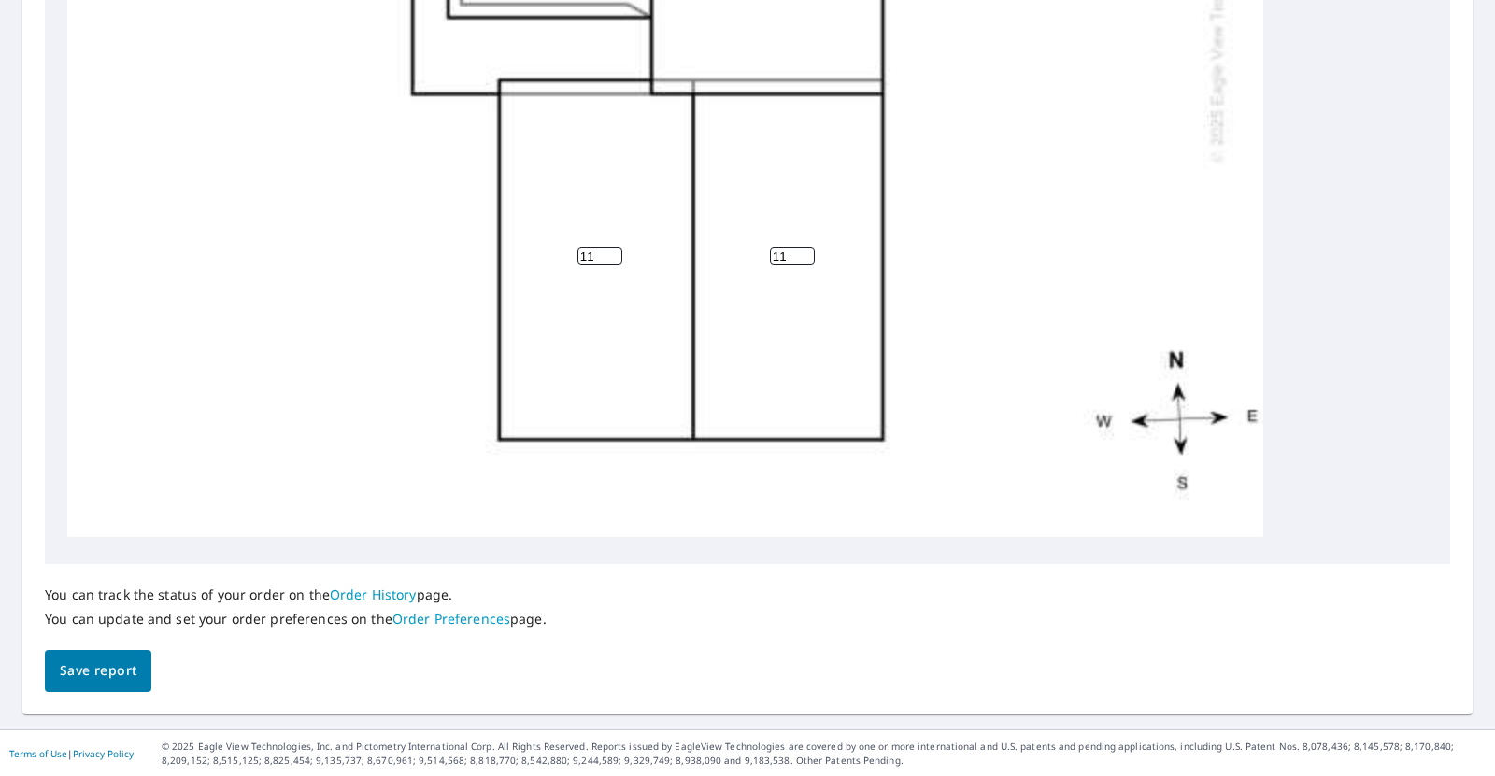
type input "011"
click at [131, 668] on span "Save report" at bounding box center [98, 671] width 77 height 23
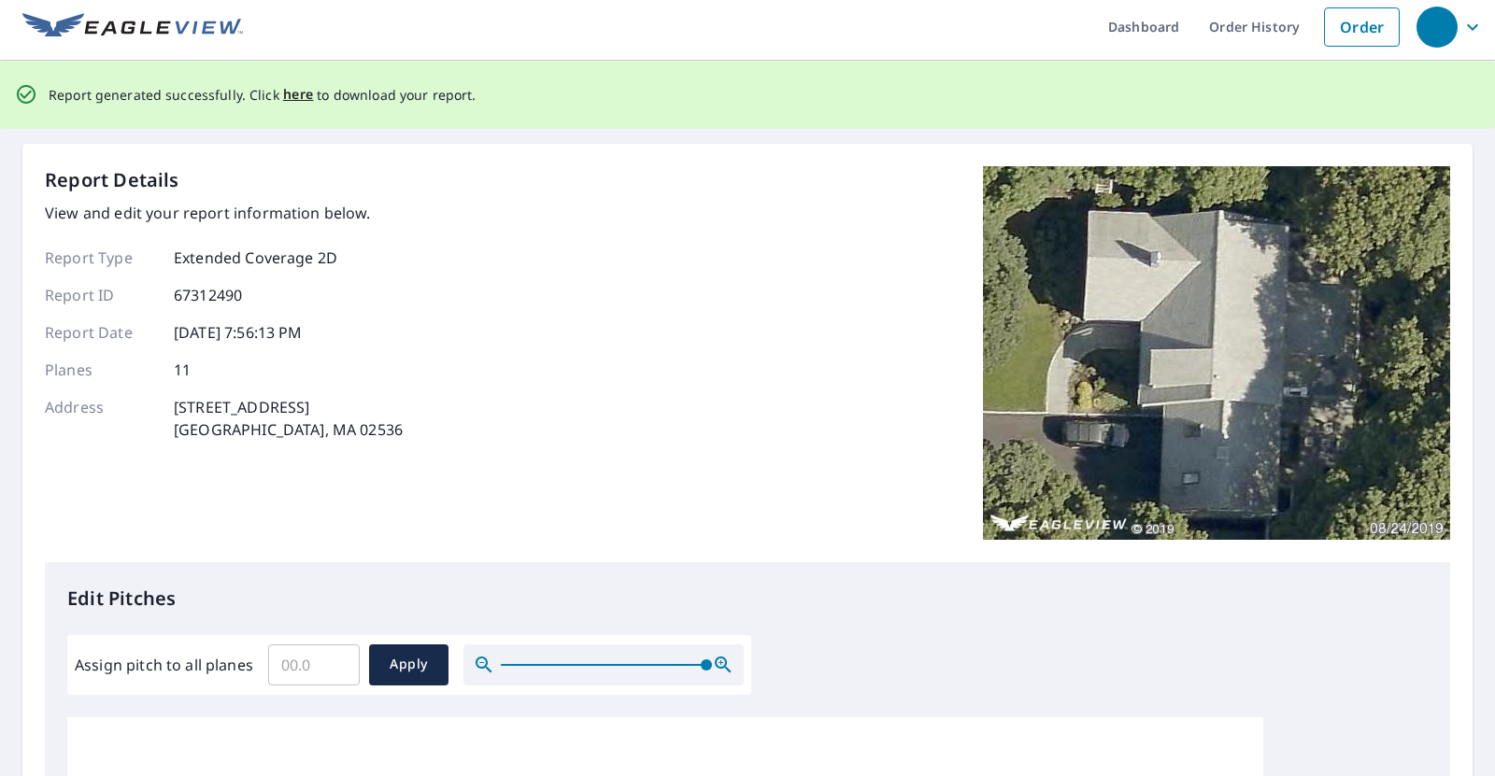
scroll to position [0, 0]
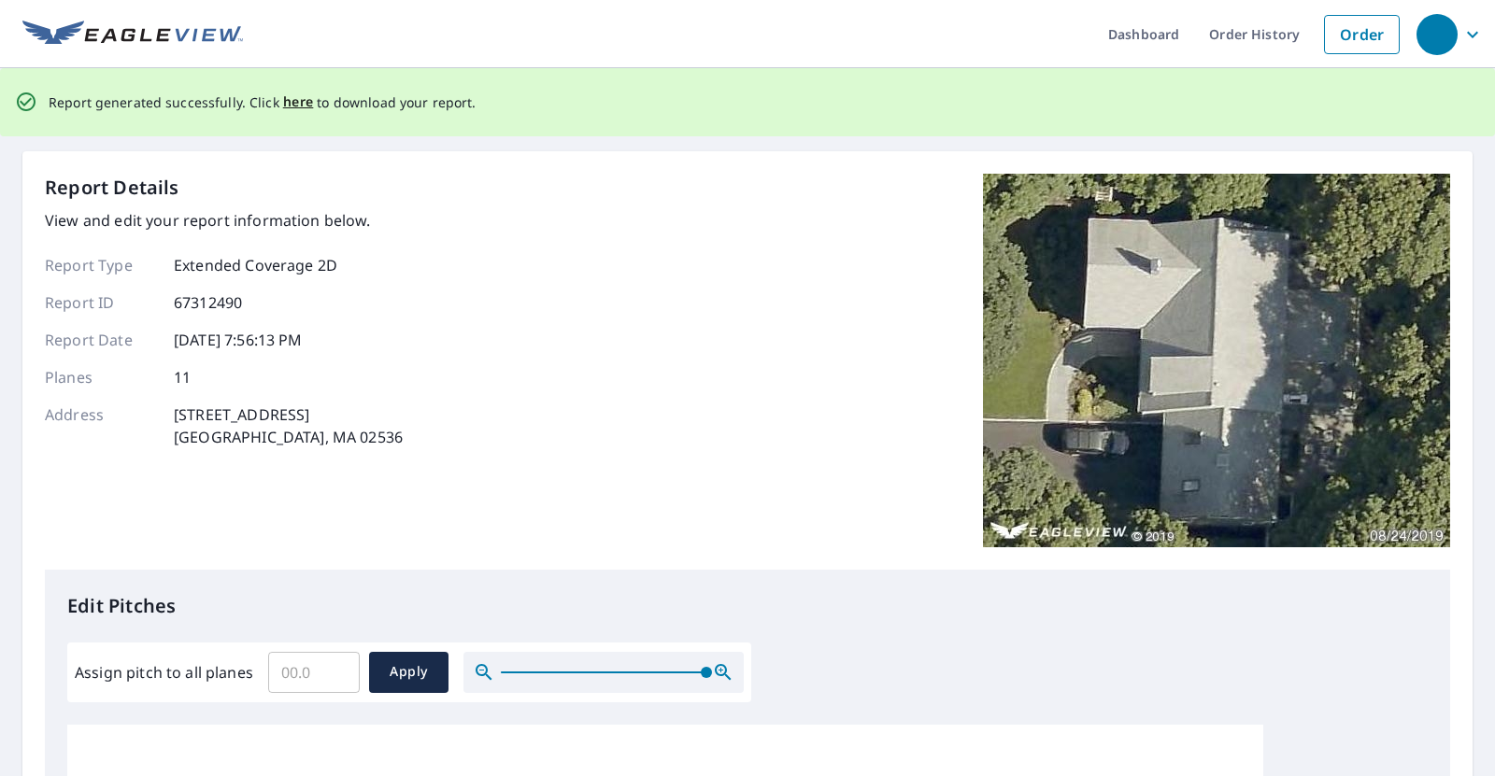
click at [186, 482] on div "Report Details View and edit your report information below. Report Type Extende…" at bounding box center [224, 361] width 358 height 374
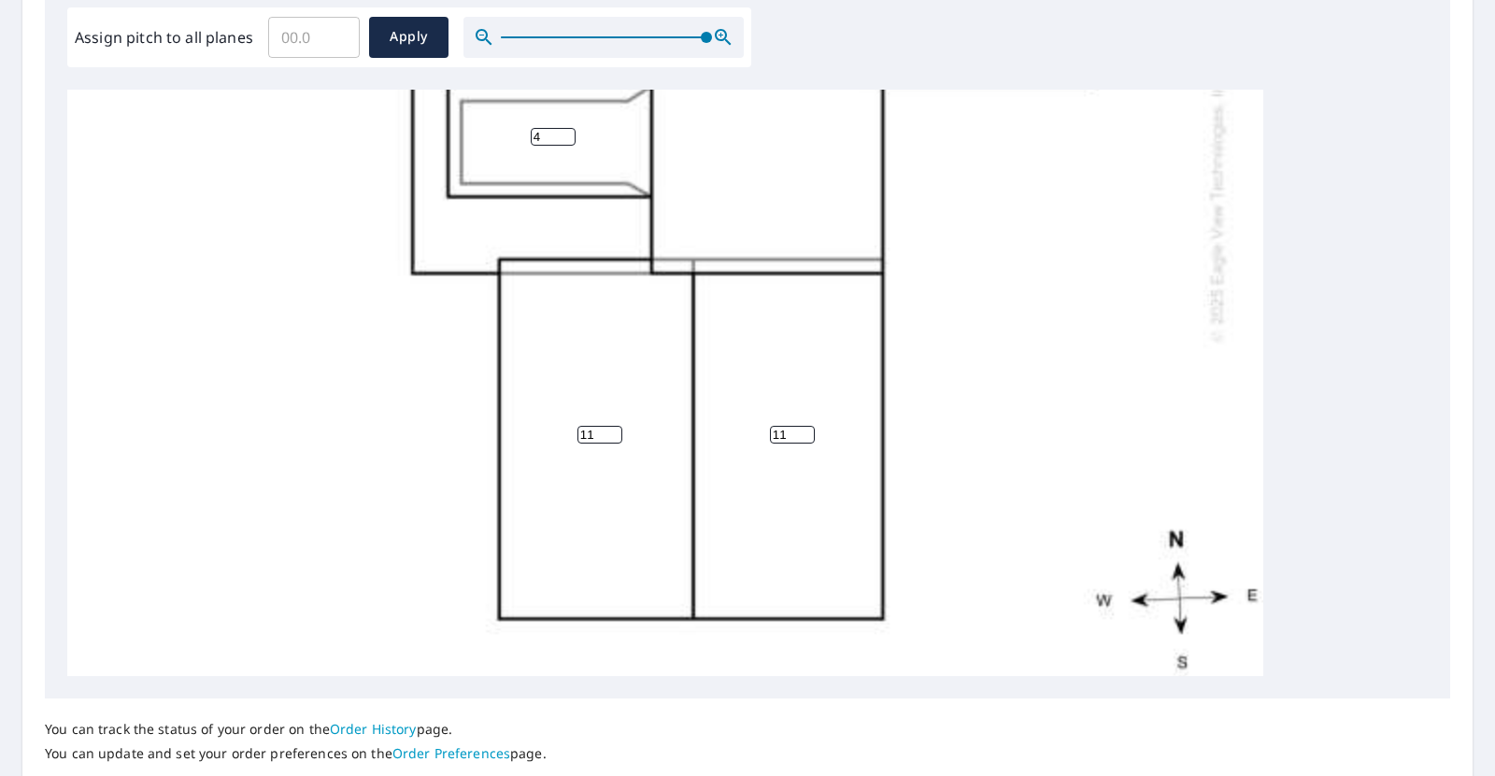
scroll to position [604, 0]
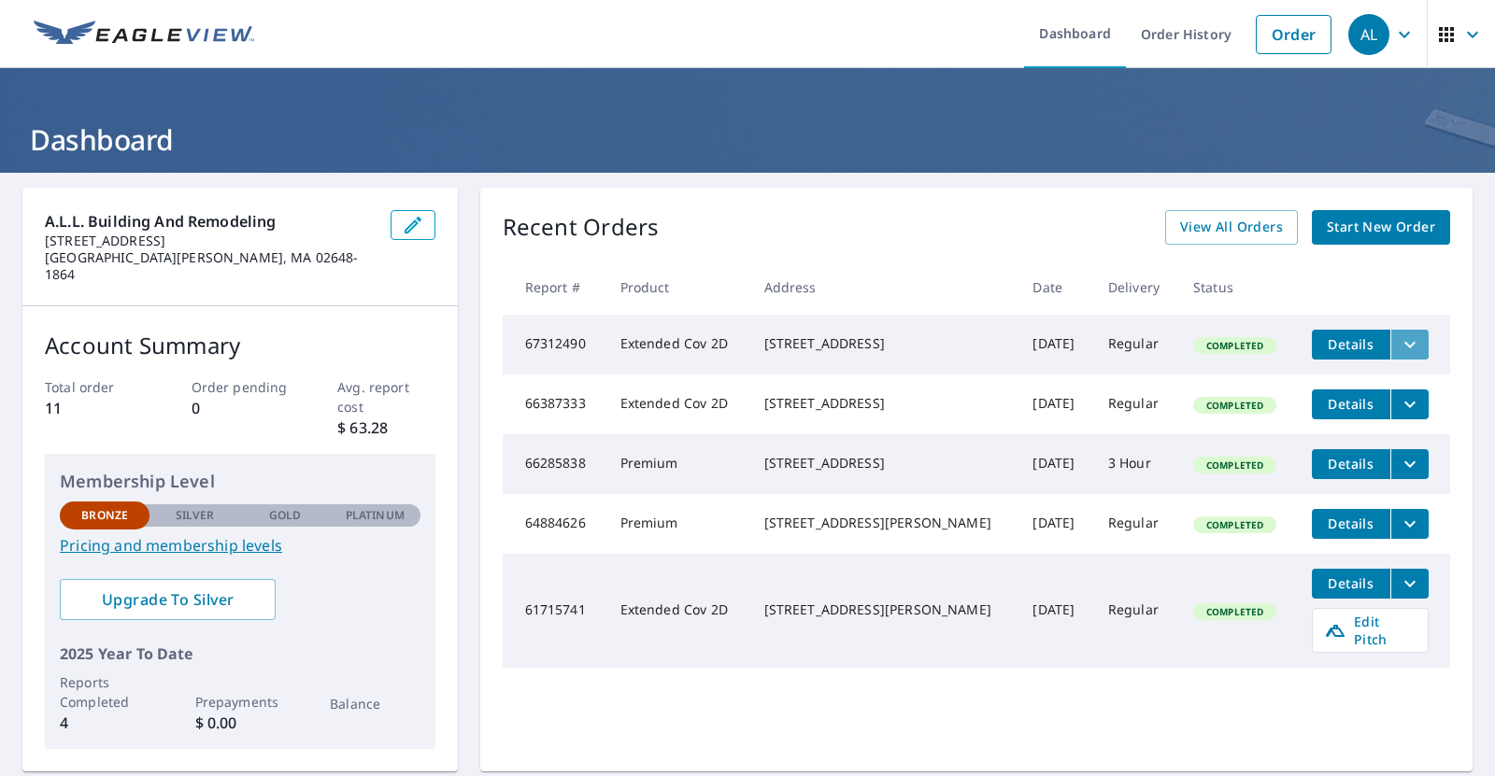
click at [1399, 348] on icon "filesDropdownBtn-67312490" at bounding box center [1410, 345] width 22 height 22
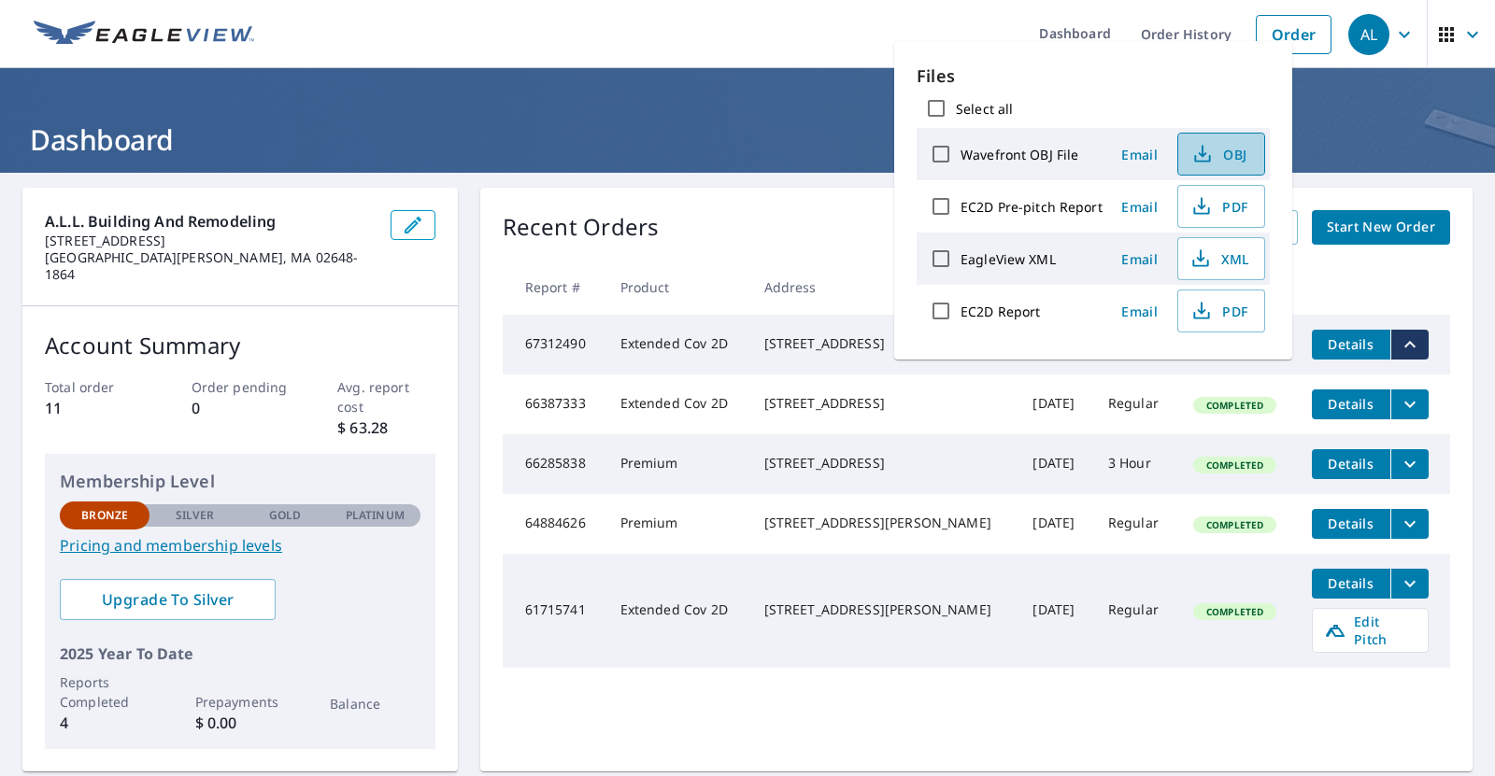
click at [1183, 147] on button "OBJ" at bounding box center [1221, 154] width 88 height 43
click at [902, 533] on div "[STREET_ADDRESS][PERSON_NAME]" at bounding box center [883, 523] width 239 height 19
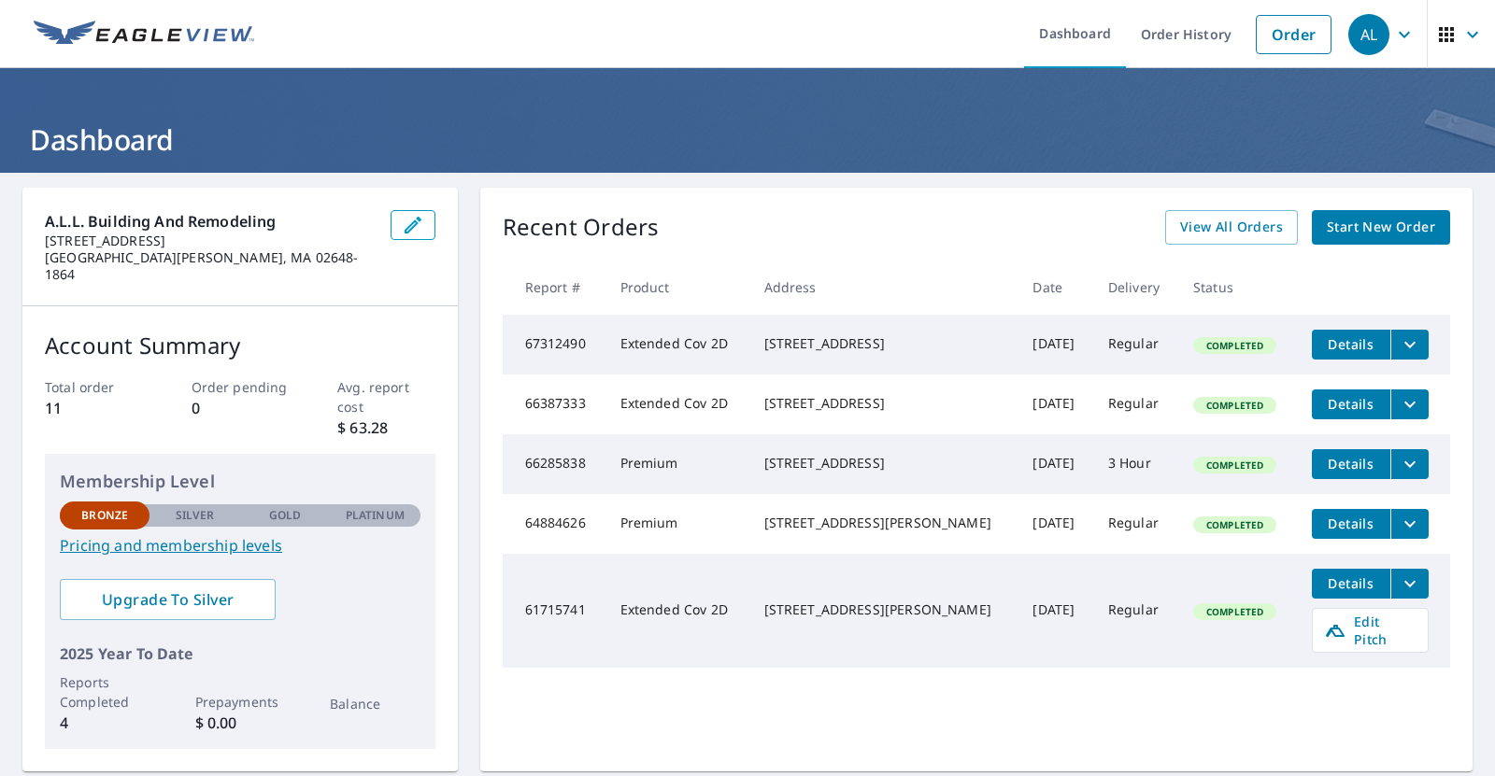
click at [1392, 328] on td "Details" at bounding box center [1373, 345] width 153 height 60
click at [1400, 351] on icon "filesDropdownBtn-67312490" at bounding box center [1410, 345] width 22 height 22
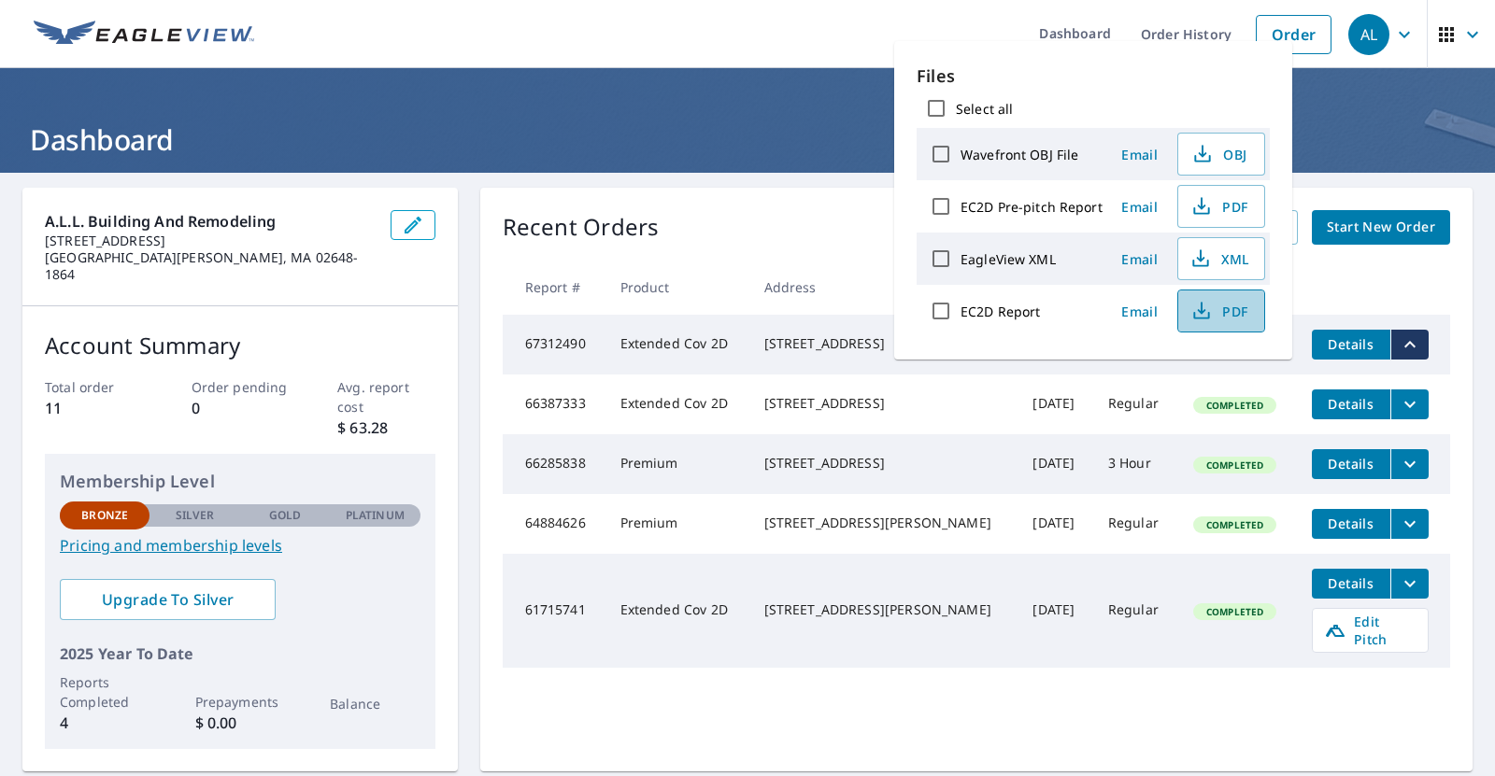
click at [1228, 320] on span "PDF" at bounding box center [1219, 311] width 60 height 22
